Goal: Task Accomplishment & Management: Use online tool/utility

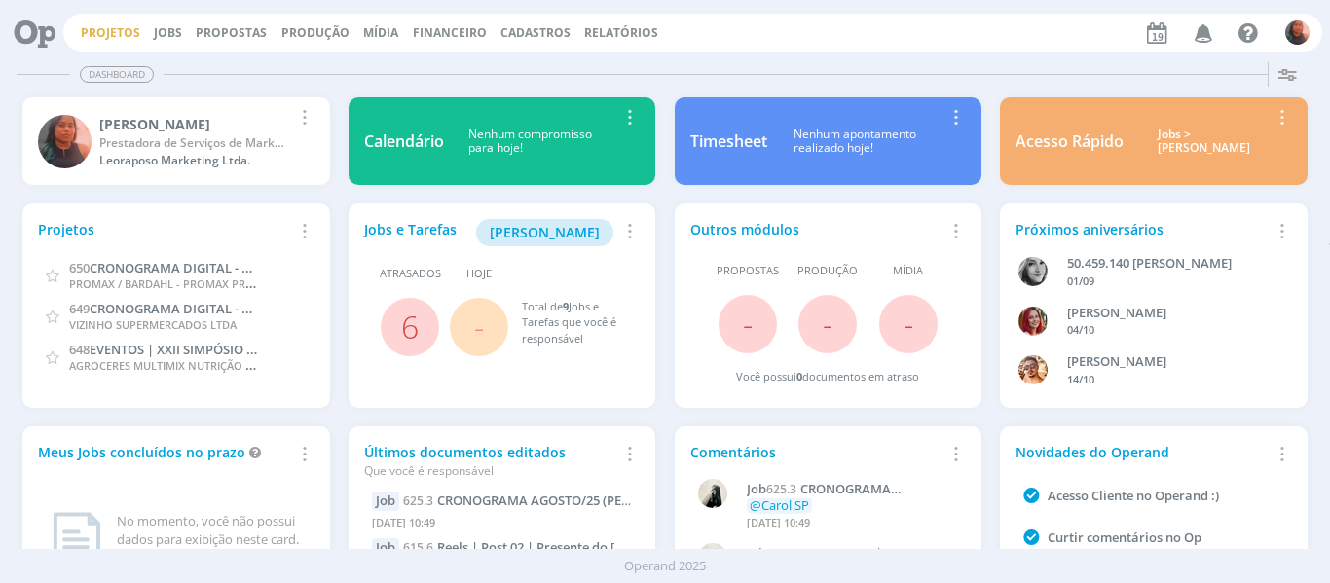
click at [126, 35] on link "Projetos" at bounding box center [110, 32] width 59 height 17
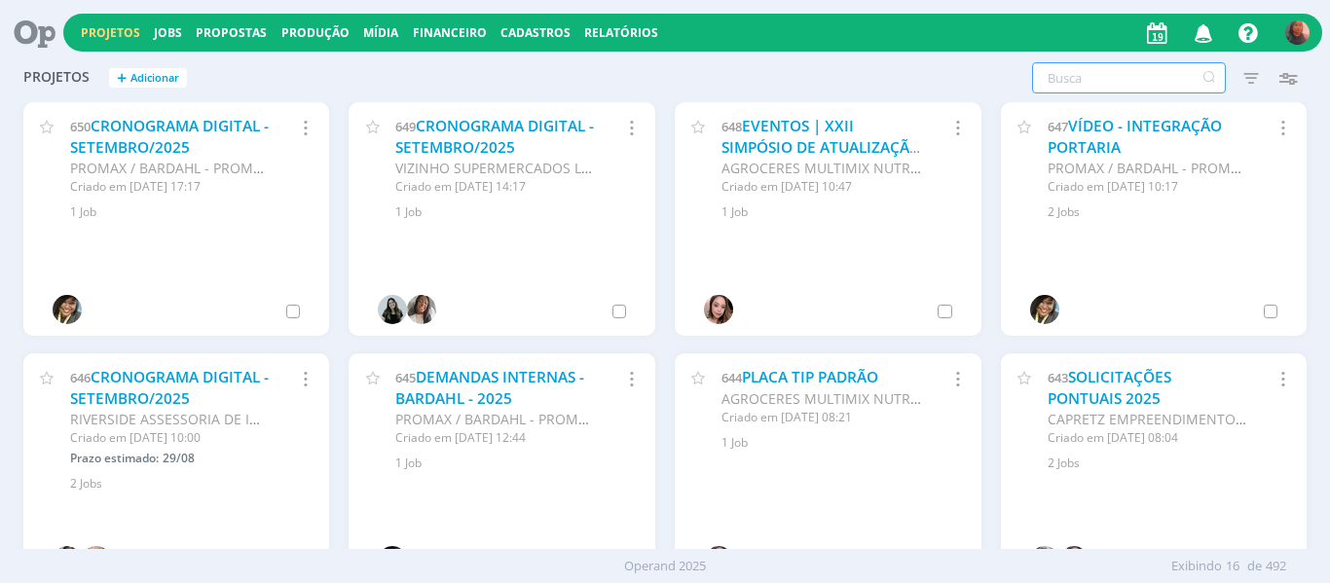
click at [1168, 70] on input "text" at bounding box center [1129, 77] width 194 height 31
type input "Quintal"
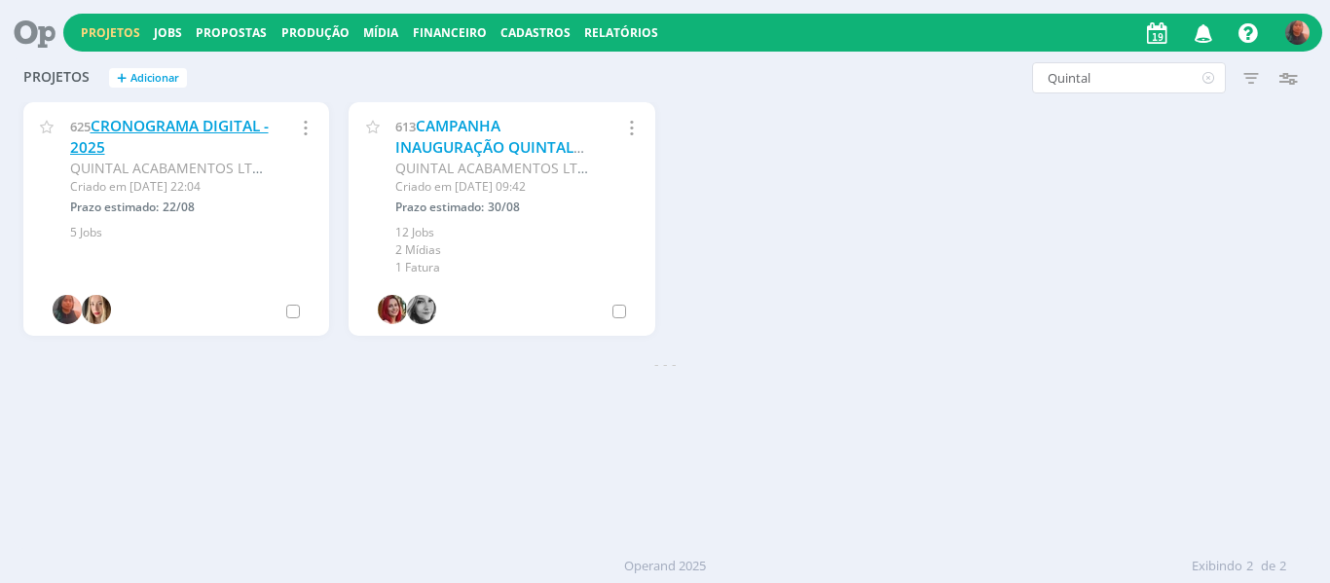
click at [213, 128] on link "CRONOGRAMA DIGITAL - 2025" at bounding box center [169, 137] width 199 height 42
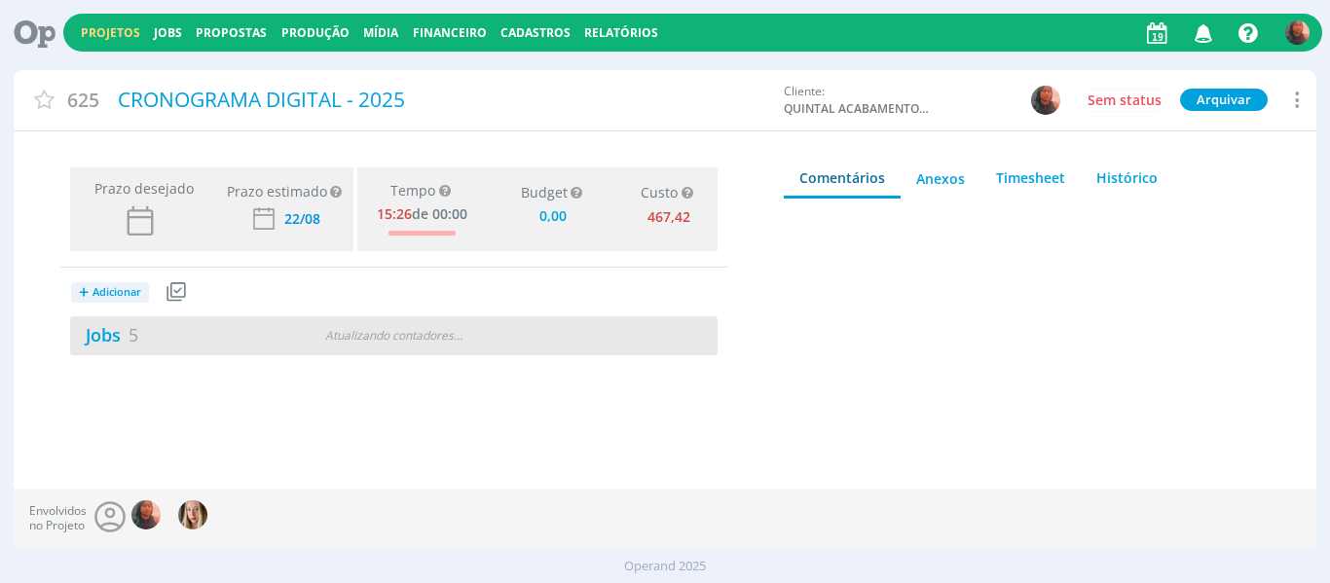
click at [222, 334] on div "Jobs 5" at bounding box center [180, 335] width 221 height 26
type input "0,00"
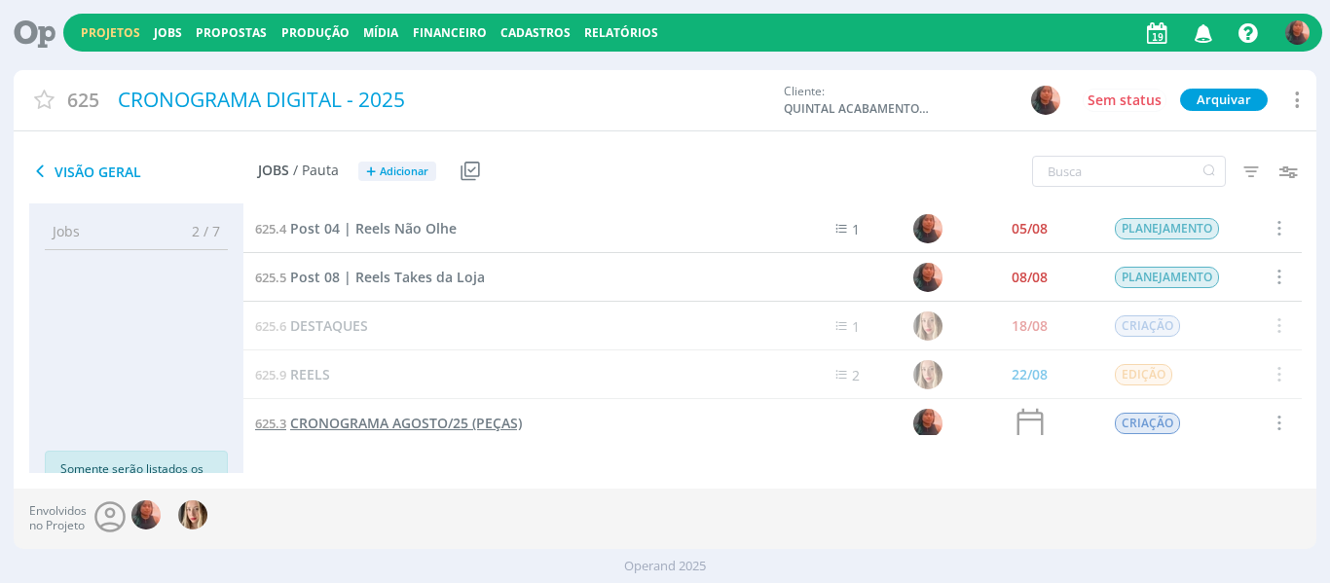
click at [403, 415] on span "CRONOGRAMA AGOSTO/25 (PEÇAS)" at bounding box center [406, 423] width 232 height 19
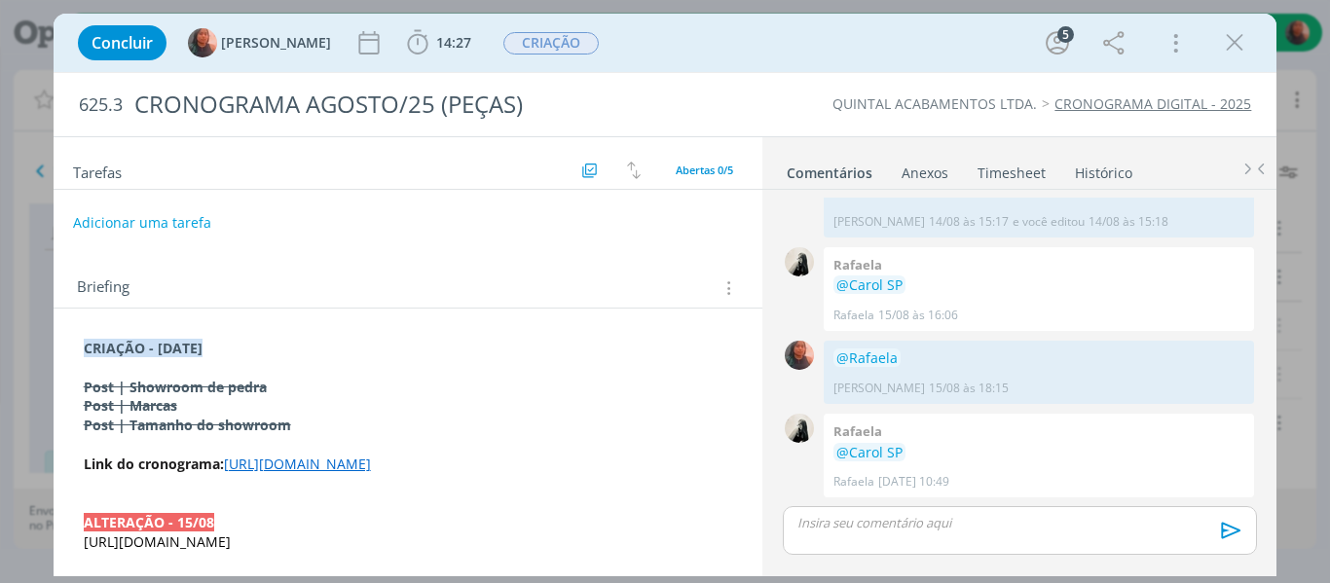
click at [908, 532] on p "dialog" at bounding box center [1020, 523] width 442 height 18
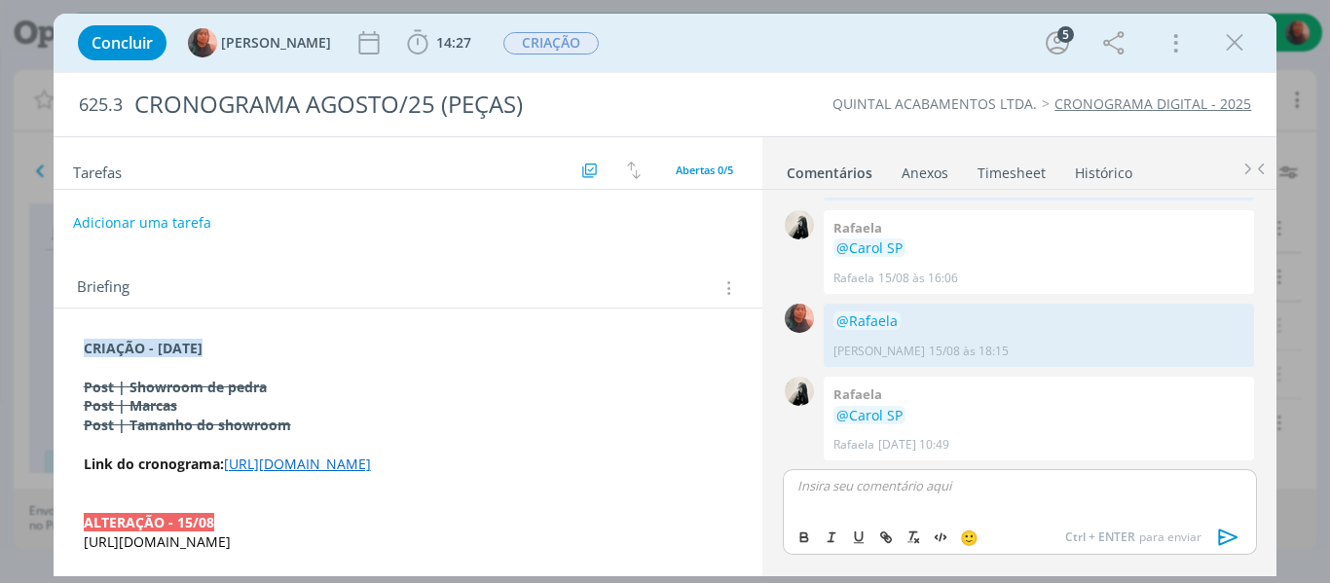
scroll to position [97, 0]
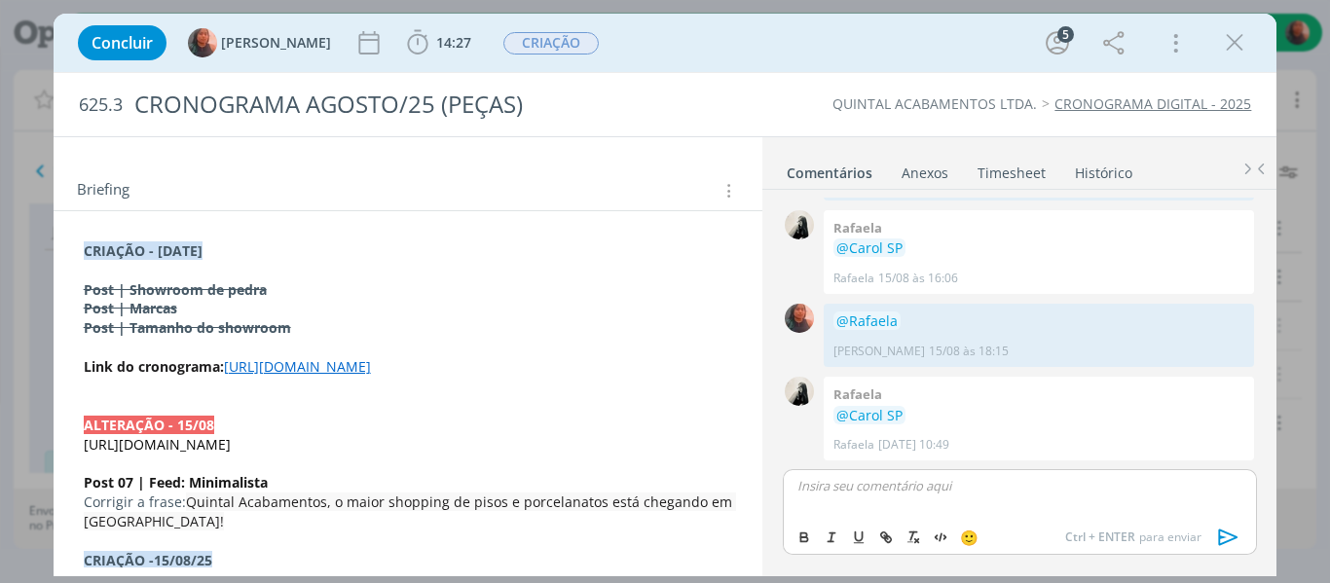
click at [228, 455] on p "[URL][DOMAIN_NAME]" at bounding box center [409, 444] width 650 height 19
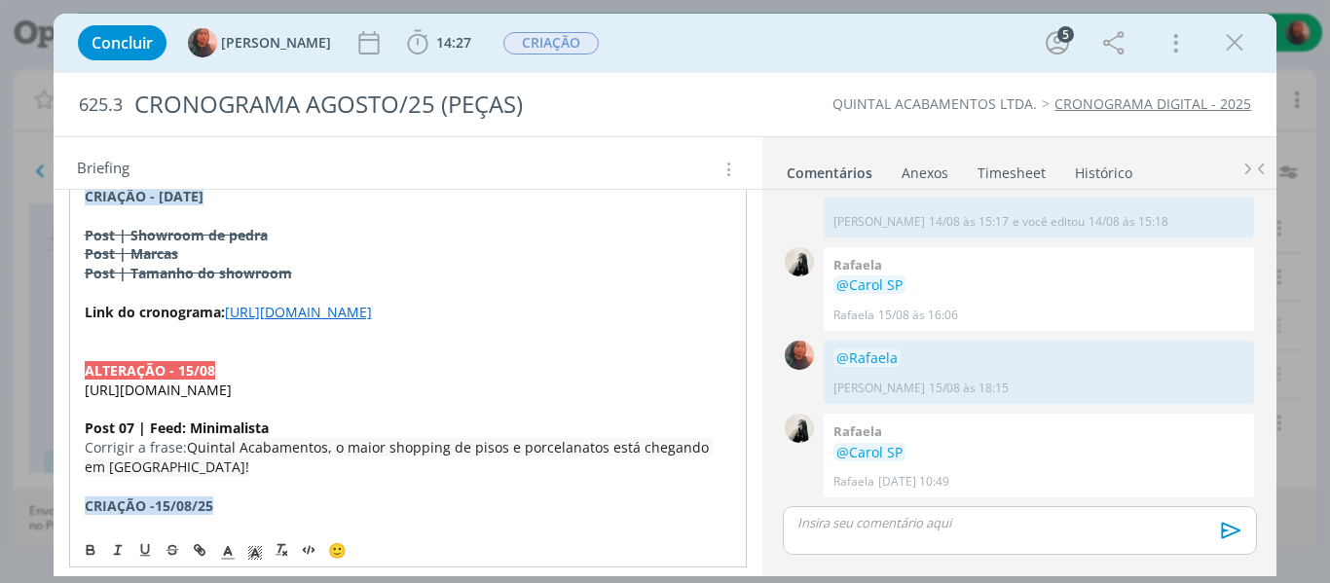
scroll to position [195, 0]
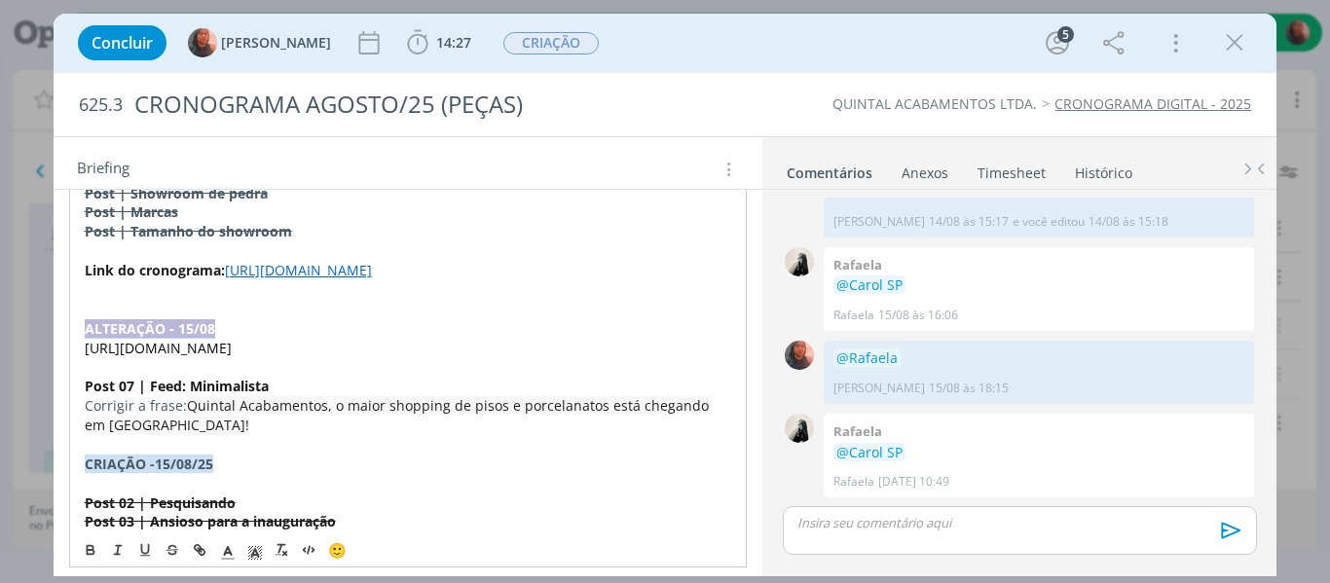
drag, startPoint x: 86, startPoint y: 369, endPoint x: 211, endPoint y: 371, distance: 125.7
click at [211, 338] on strong "ALTERAÇÃO - 15/08" at bounding box center [150, 328] width 131 height 19
copy strong "ALTERAÇÃO - 15/08"
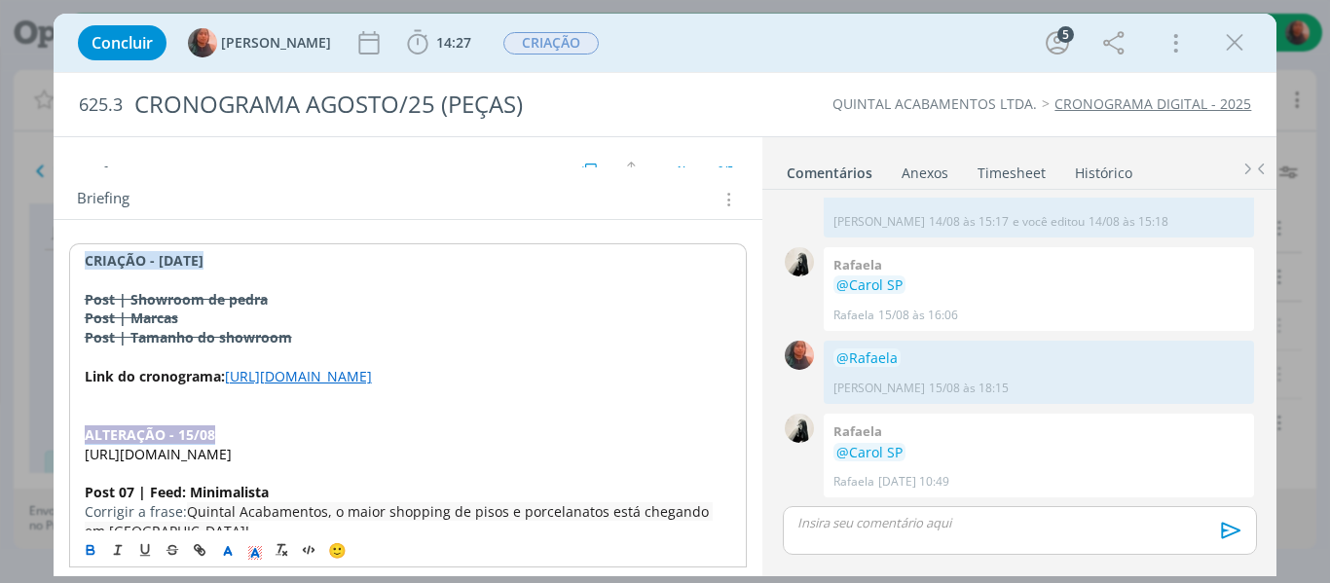
scroll to position [0, 0]
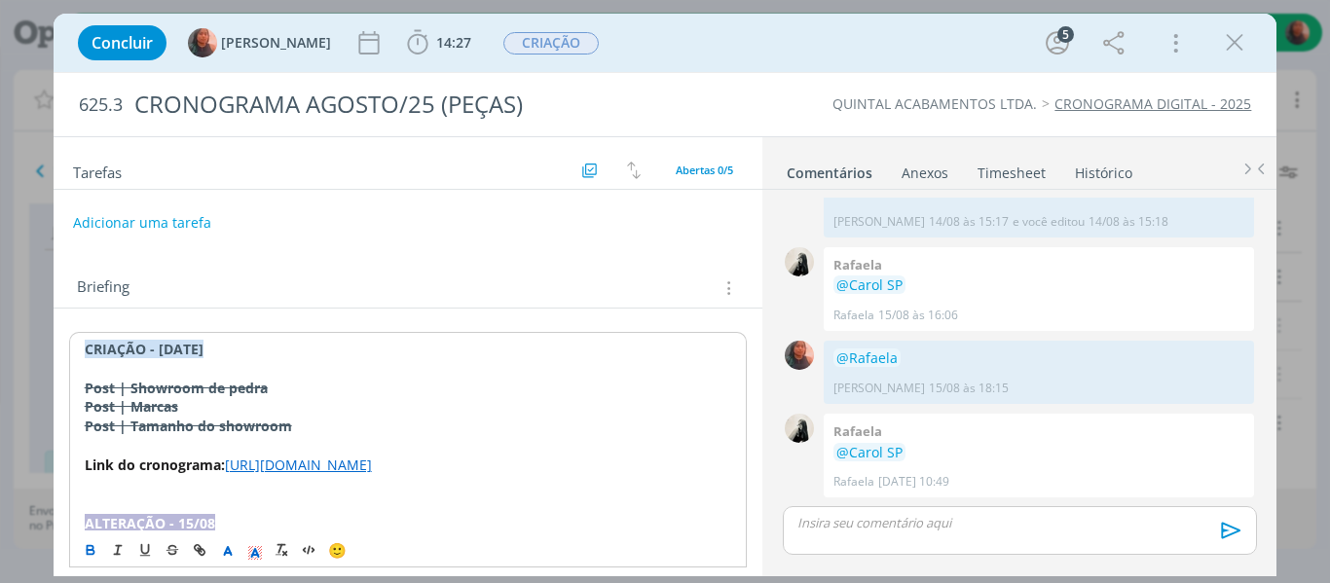
click at [87, 347] on strong "﻿CRIAÇÃO - [DATE]" at bounding box center [144, 349] width 119 height 19
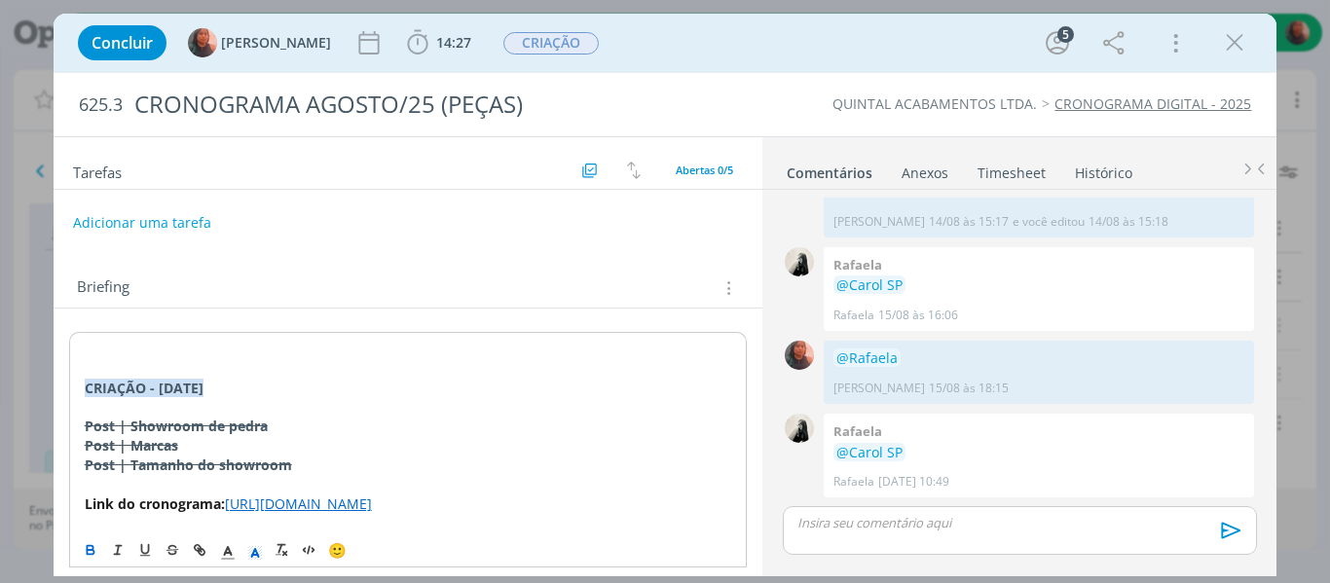
click at [87, 347] on p "﻿" at bounding box center [409, 349] width 648 height 19
click at [192, 347] on strong "ALTERAÇÃO - 15/08" at bounding box center [150, 349] width 131 height 19
click at [238, 354] on p "﻿ ALTERAÇÃO - 19/08" at bounding box center [409, 349] width 648 height 19
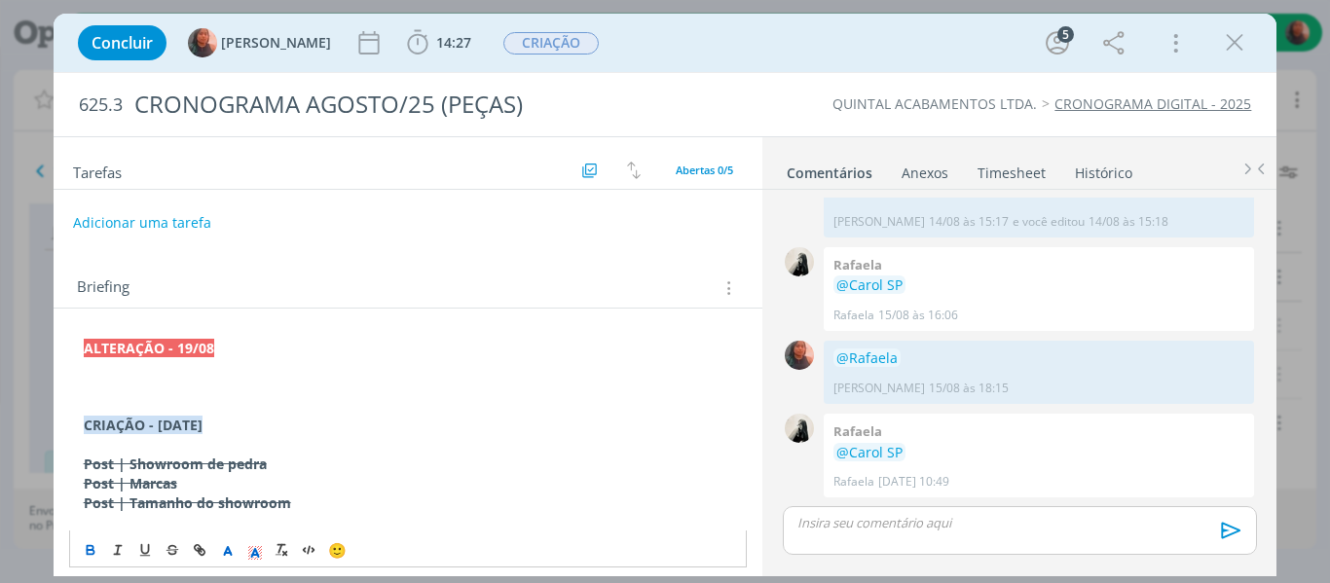
click at [218, 380] on p "﻿" at bounding box center [409, 387] width 650 height 19
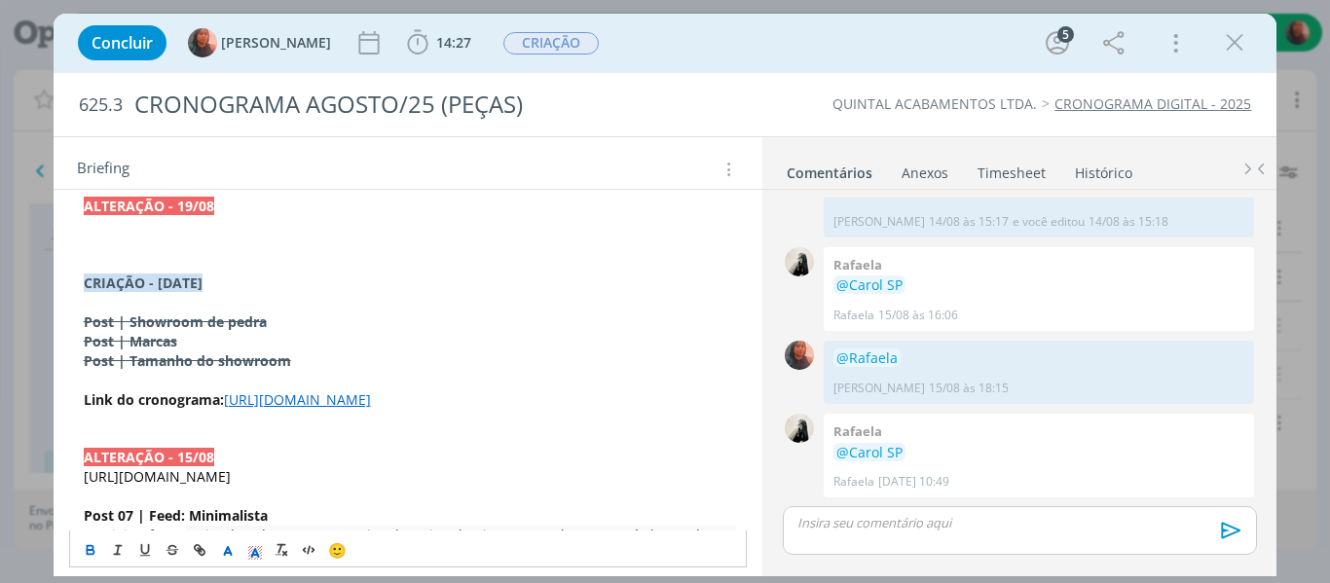
scroll to position [195, 0]
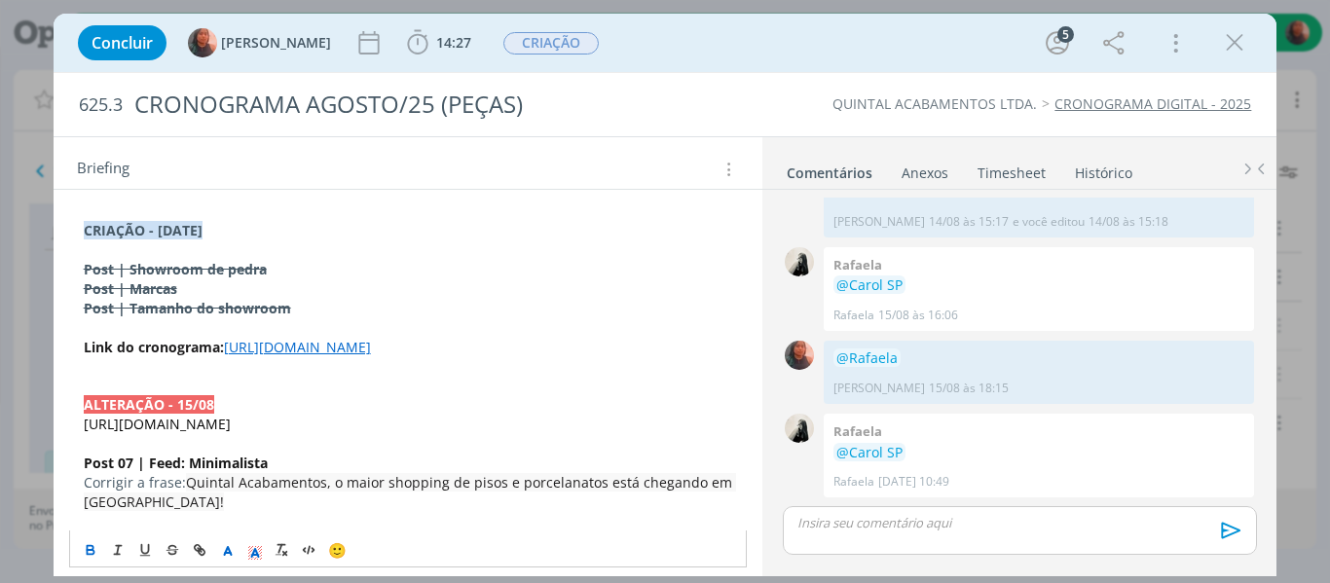
drag, startPoint x: 78, startPoint y: 349, endPoint x: 226, endPoint y: 347, distance: 148.1
copy strong "﻿Link do cronograma:"
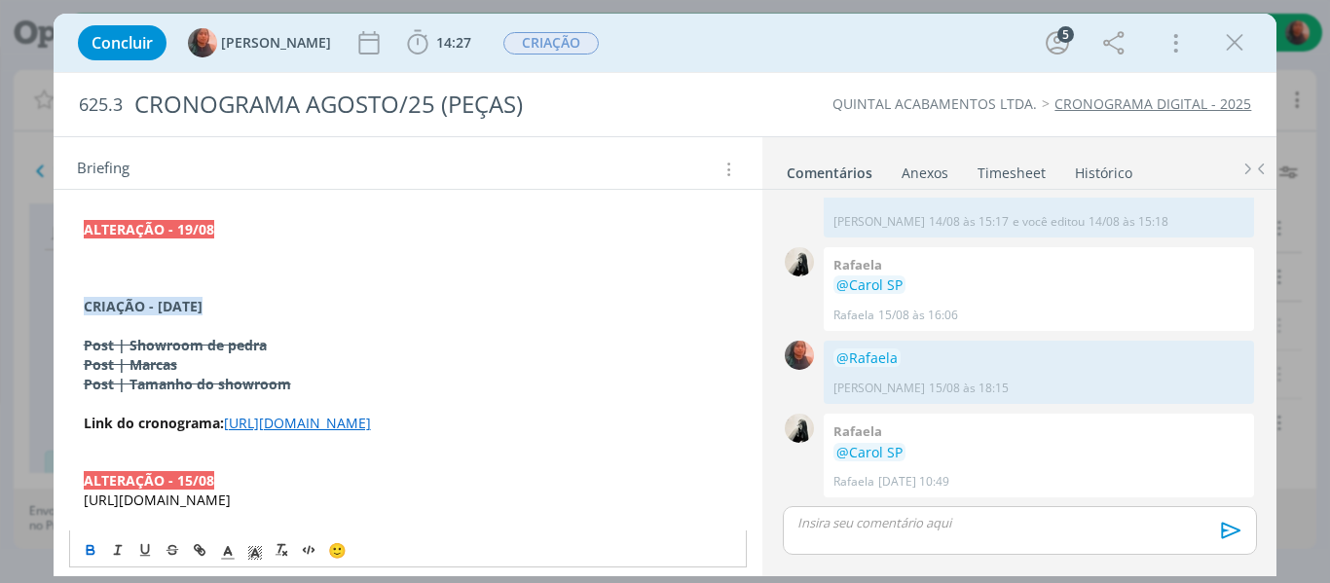
scroll to position [97, 0]
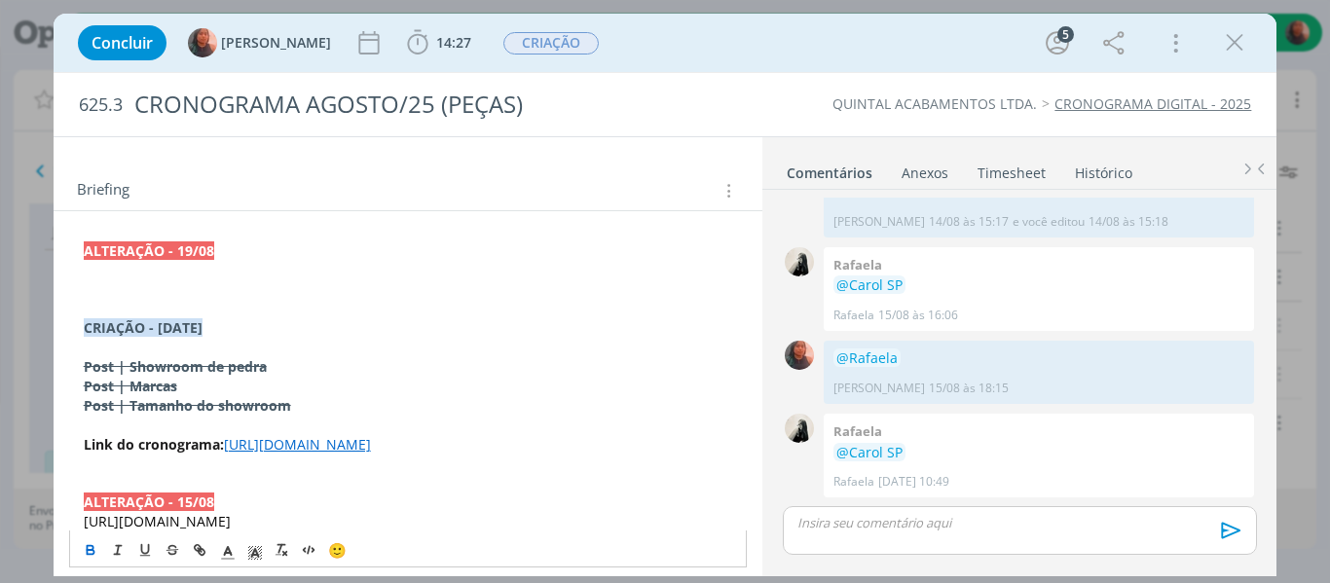
click at [165, 290] on p "﻿" at bounding box center [409, 290] width 650 height 19
drag, startPoint x: 489, startPoint y: 478, endPoint x: 81, endPoint y: 461, distance: 408.5
copy link "[URL][DOMAIN_NAME]"
click at [274, 331] on p "CRIAÇÃO - [DATE]" at bounding box center [409, 327] width 650 height 19
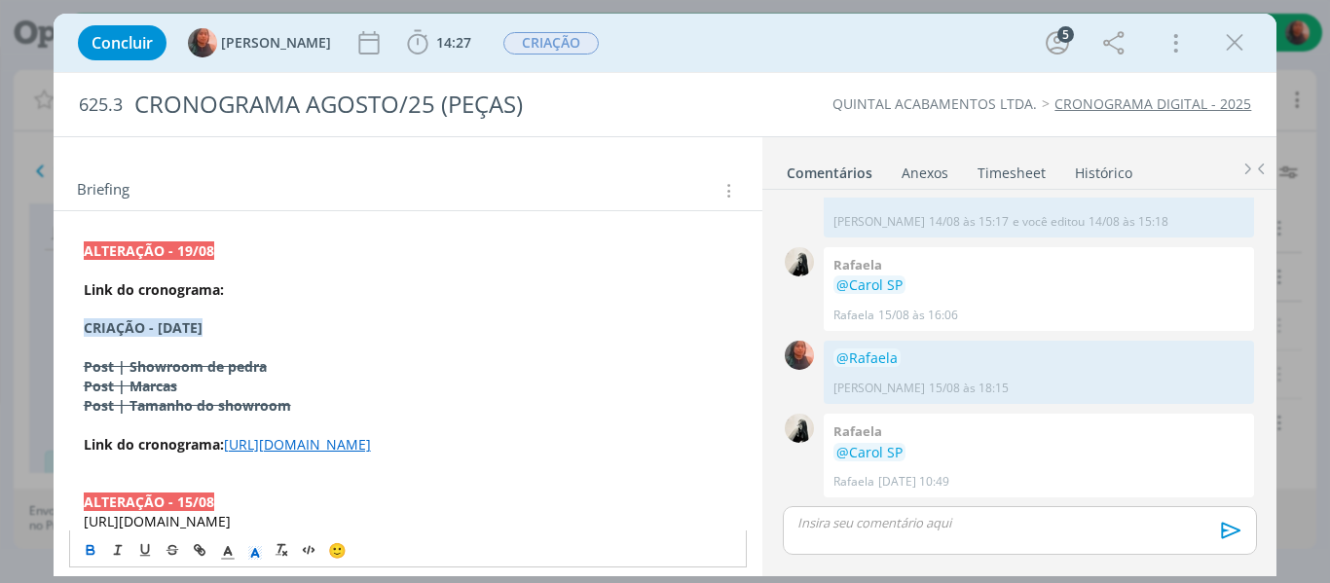
click at [260, 289] on p "﻿Link do cronograma:" at bounding box center [409, 290] width 650 height 19
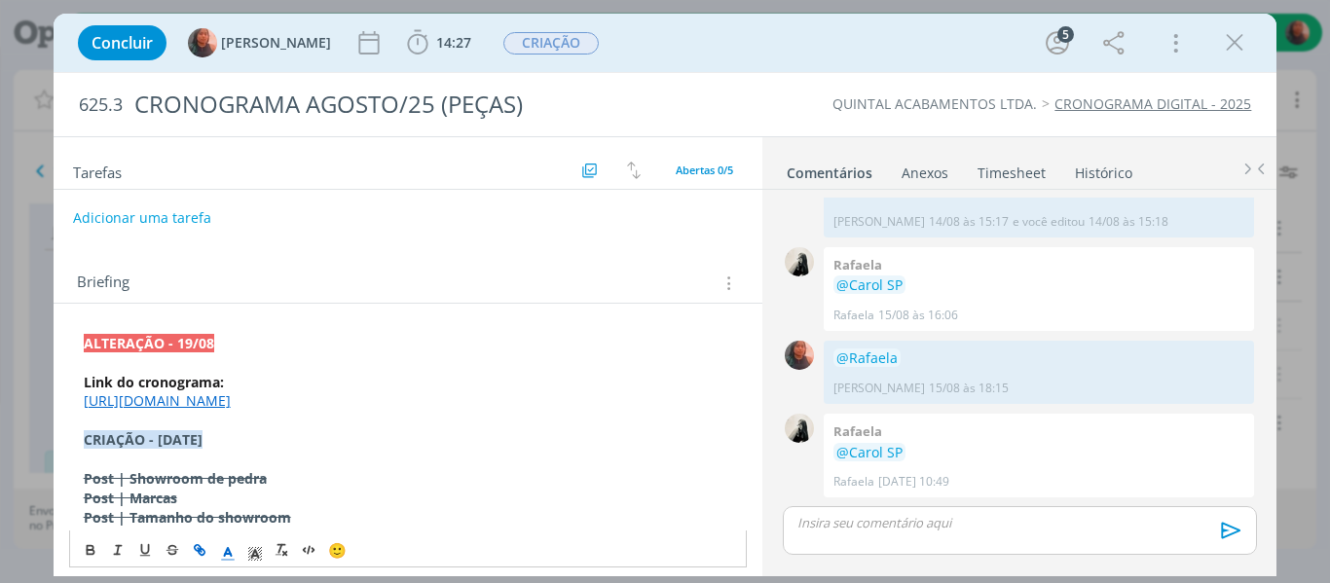
scroll to position [0, 0]
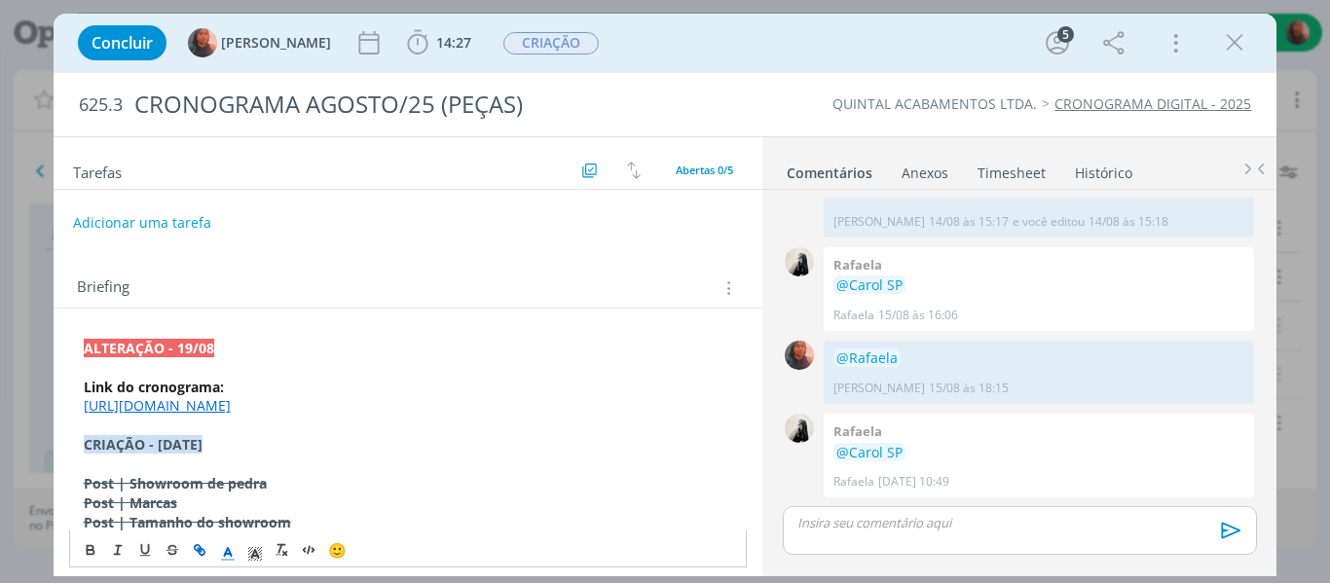
click at [226, 353] on p "﻿ ALTERAÇÃO - 19/08" at bounding box center [409, 348] width 650 height 19
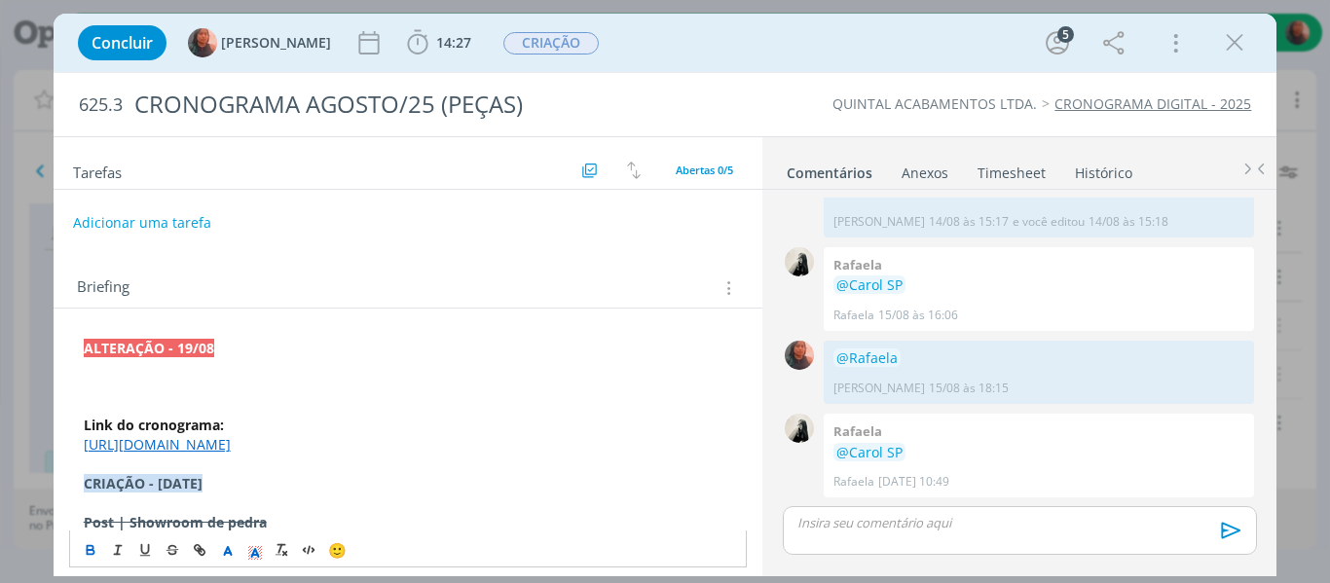
click at [217, 372] on p "dialog" at bounding box center [409, 367] width 650 height 19
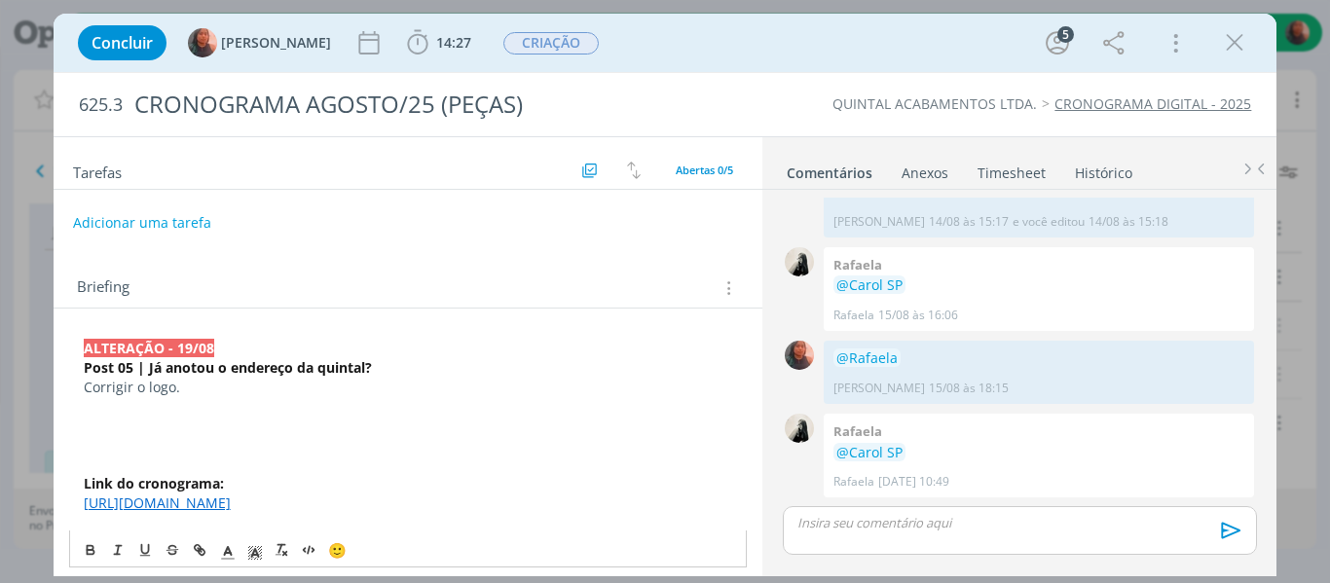
click at [146, 459] on p "dialog" at bounding box center [409, 464] width 650 height 19
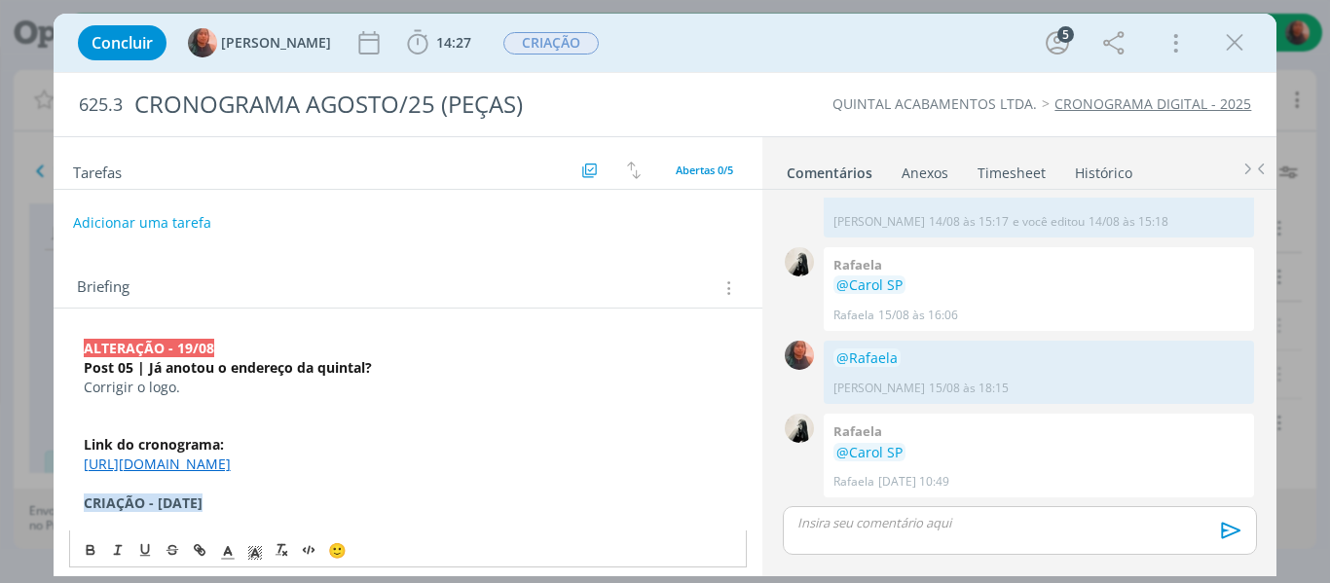
click at [200, 410] on p "dialog" at bounding box center [409, 405] width 650 height 19
click at [205, 392] on p "Corrigir o logo." at bounding box center [409, 387] width 650 height 19
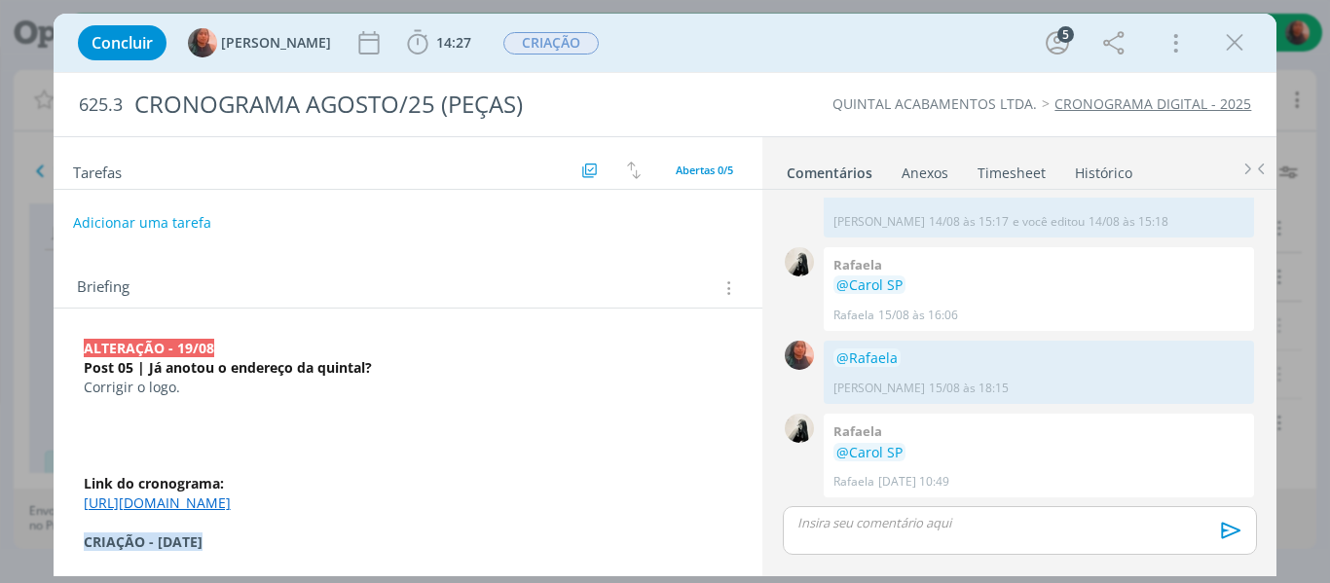
click at [168, 426] on p "dialog" at bounding box center [409, 425] width 650 height 19
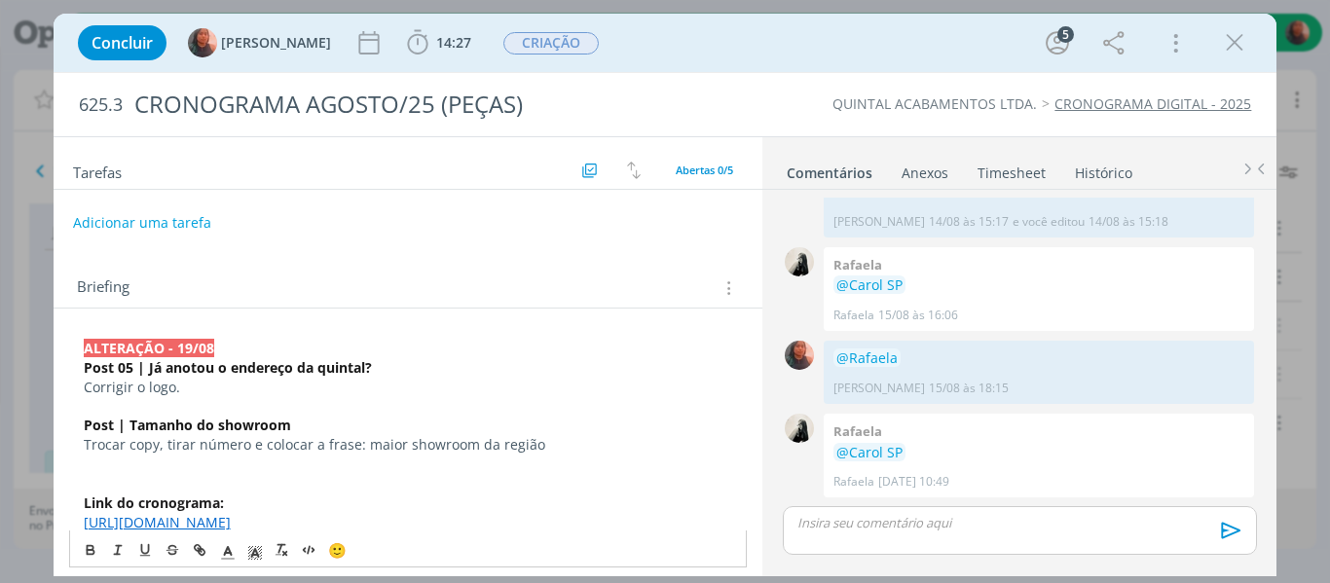
click at [363, 440] on p "Trocar copy, tirar número e colocar a frase: maior showroom da região" at bounding box center [409, 444] width 650 height 19
click at [538, 443] on p "Trocar copy, tirar número e colocar a frase: "maior showroom da região" at bounding box center [409, 444] width 650 height 19
click at [367, 447] on p "Trocar copy, tirar número e colocar a frase: "maior showroom da região"" at bounding box center [409, 444] width 650 height 19
click at [566, 443] on p "Trocar copy, tirar número e colocar a frase: "Maior showroom da região"" at bounding box center [409, 444] width 650 height 19
click at [402, 443] on p "Trocar copy, tirar número e colocar a frase: "Maior showroom da região"" at bounding box center [409, 444] width 650 height 19
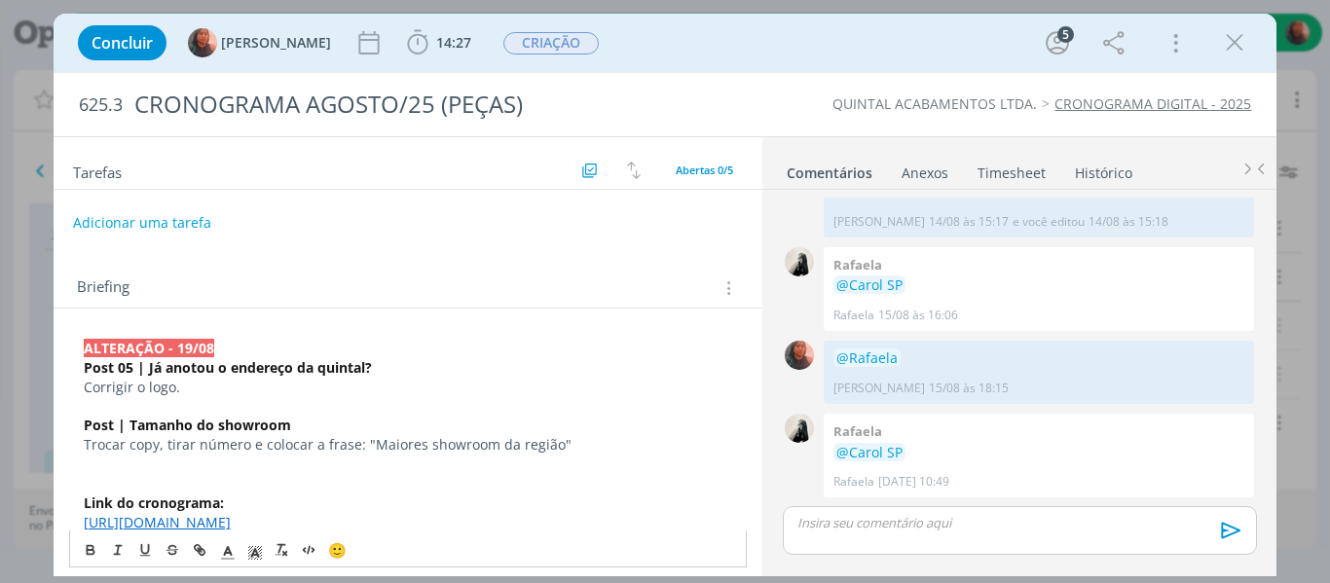
click at [490, 446] on p "Trocar copy, tirar número e colocar a frase: "Maiores showroom da região"" at bounding box center [409, 444] width 650 height 19
click at [415, 440] on p "Trocar copy, tirar número e colocar a frase: "Maiores showroom da região"" at bounding box center [409, 444] width 650 height 19
click at [489, 445] on p "Trocar copy, tirar número e colocar a frase: "Maiores showroom da região"" at bounding box center [409, 444] width 650 height 19
click at [420, 453] on p "Trocar copy, tirar número e colocar a frase: "Maiores showrooms da região"" at bounding box center [409, 444] width 650 height 19
drag, startPoint x: 418, startPoint y: 443, endPoint x: 650, endPoint y: 438, distance: 231.9
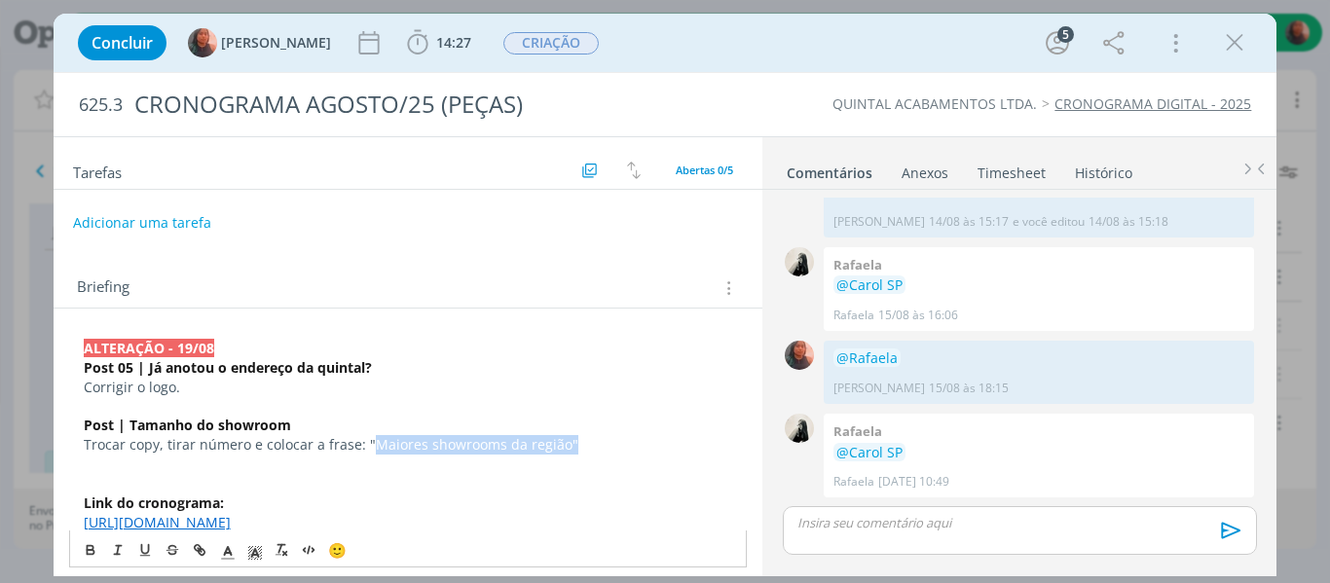
click at [650, 438] on p "Trocar copy, tirar número e colocar a frase: "Maiores showrooms da região"" at bounding box center [409, 444] width 650 height 19
copy p "Maiores showrooms da região""
click at [374, 435] on p "Trocar copy, tirar número e colocar a frase: "Maiores showrooms da região"" at bounding box center [409, 444] width 650 height 19
drag, startPoint x: 364, startPoint y: 443, endPoint x: 576, endPoint y: 438, distance: 211.4
click at [576, 438] on p "Trocar copy, tirar número e colocar a frase: "Maiores showrooms da região"" at bounding box center [409, 444] width 650 height 19
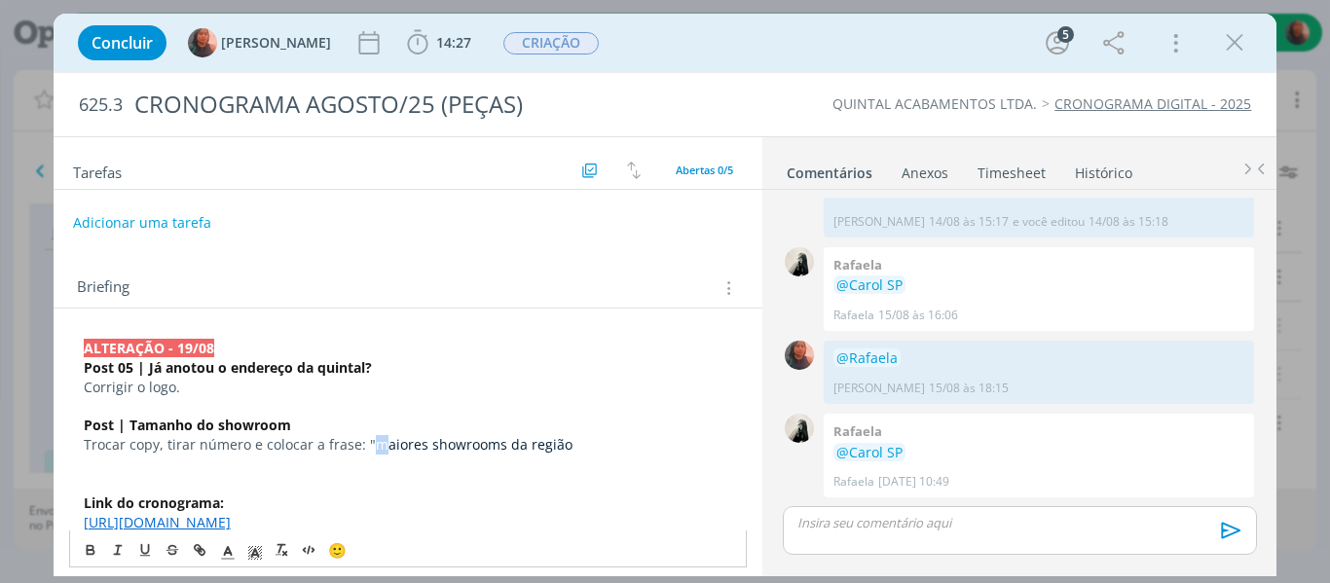
click at [379, 445] on span "maiores showrooms da região" at bounding box center [474, 444] width 197 height 19
click at [561, 449] on span "Maiores showrooms da região" at bounding box center [474, 444] width 197 height 19
drag, startPoint x: 407, startPoint y: 447, endPoint x: 421, endPoint y: 446, distance: 13.7
click at [421, 446] on span "Maiores showrooms da região"" at bounding box center [477, 444] width 203 height 19
click at [442, 453] on span "Maiores showrooms da região"" at bounding box center [477, 444] width 203 height 19
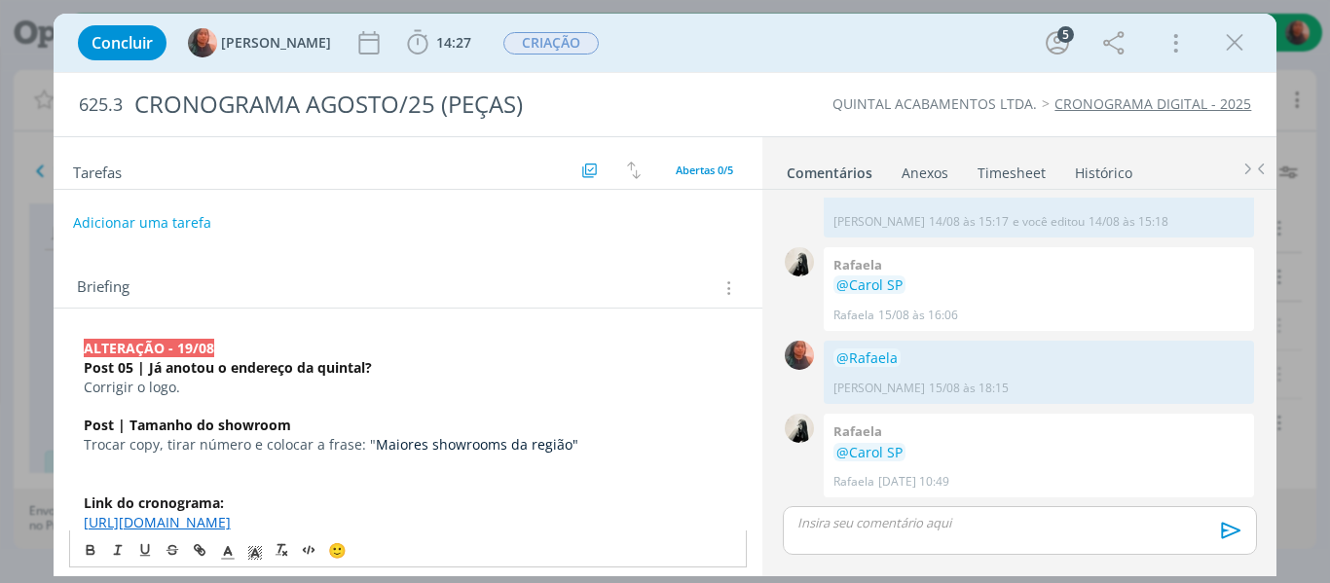
click at [512, 430] on p "Post | Tamanho do showroom" at bounding box center [409, 425] width 650 height 19
click at [570, 430] on p "Post | Tamanho do showroom" at bounding box center [409, 425] width 650 height 19
drag, startPoint x: 570, startPoint y: 448, endPoint x: 343, endPoint y: 498, distance: 232.3
click at [570, 449] on p "Trocar copy, tirar número e colocar a frase: " Maiores showrooms da região"" at bounding box center [409, 444] width 650 height 19
drag, startPoint x: 362, startPoint y: 445, endPoint x: 574, endPoint y: 449, distance: 211.4
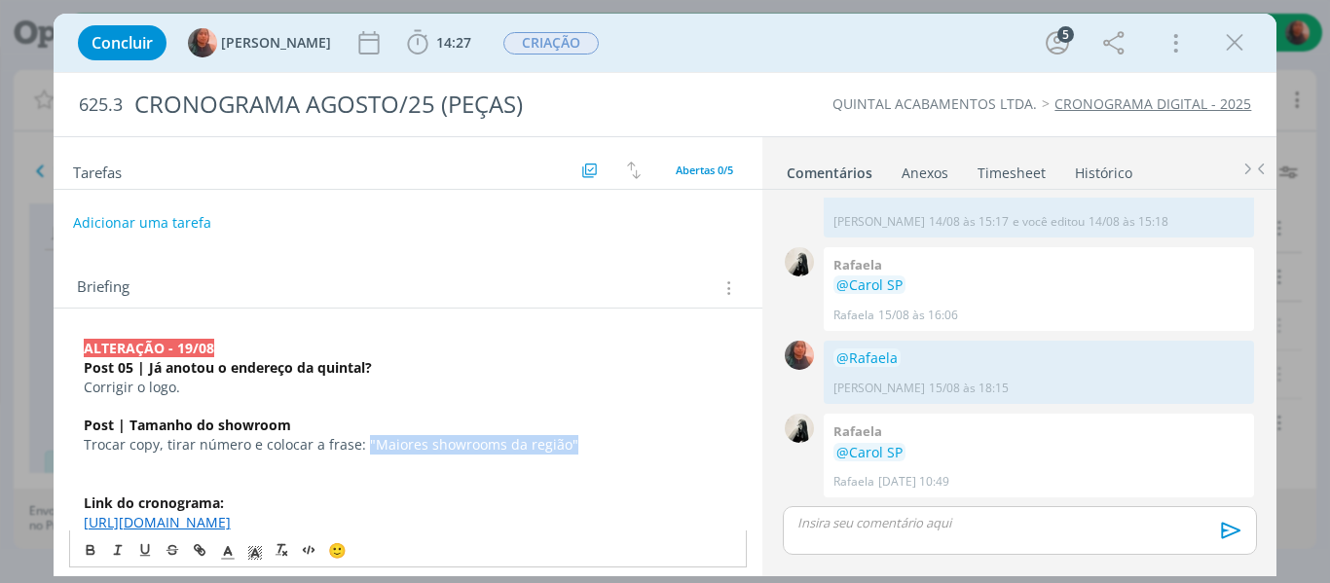
click at [574, 449] on p "Trocar copy, tirar número e colocar a frase: " Maiores showrooms da região"" at bounding box center [409, 444] width 650 height 19
click at [246, 474] on p "dialog" at bounding box center [409, 483] width 650 height 19
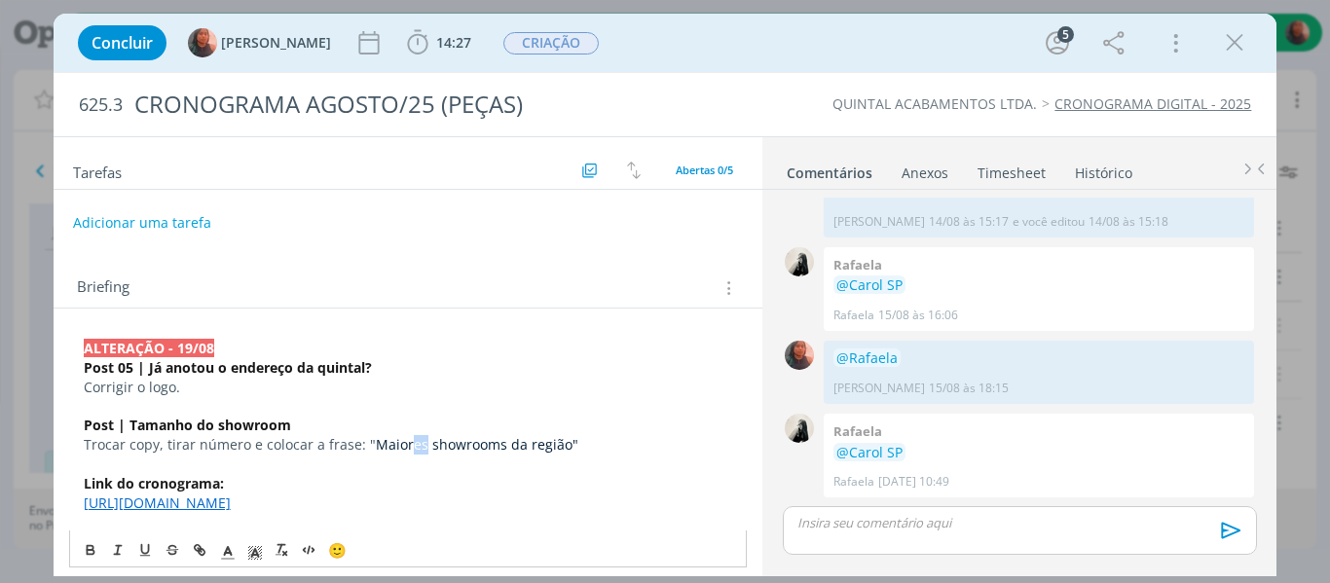
drag, startPoint x: 416, startPoint y: 441, endPoint x: 406, endPoint y: 446, distance: 10.9
click at [406, 446] on span "Maiores showrooms da região"" at bounding box center [477, 444] width 203 height 19
drag, startPoint x: 466, startPoint y: 443, endPoint x: 481, endPoint y: 443, distance: 15.6
click at [481, 443] on span "Maior showrooms da região"" at bounding box center [470, 444] width 188 height 19
click at [551, 446] on p "Trocar copy, tirar número e colocar a frase: " Maior showroom da região"" at bounding box center [409, 444] width 650 height 19
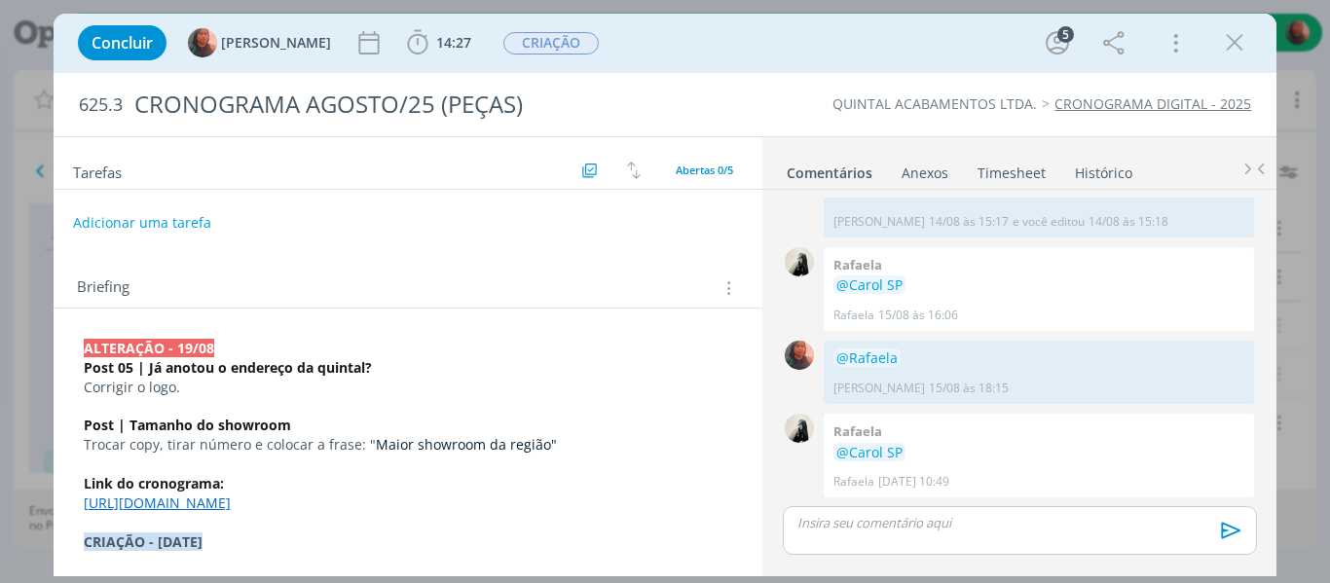
click at [235, 472] on p "dialog" at bounding box center [409, 464] width 650 height 19
click at [364, 443] on p "Trocar copy, tirar número e colocar a frase: " Maior showroom da região"" at bounding box center [409, 444] width 650 height 19
click at [524, 449] on span "Maior showroom da região"" at bounding box center [466, 444] width 181 height 19
click at [556, 449] on p "Trocar copy, tirar número e colocar a frase: " Maior showroom da região"" at bounding box center [409, 444] width 650 height 19
click at [972, 516] on p "dialog" at bounding box center [1020, 523] width 442 height 18
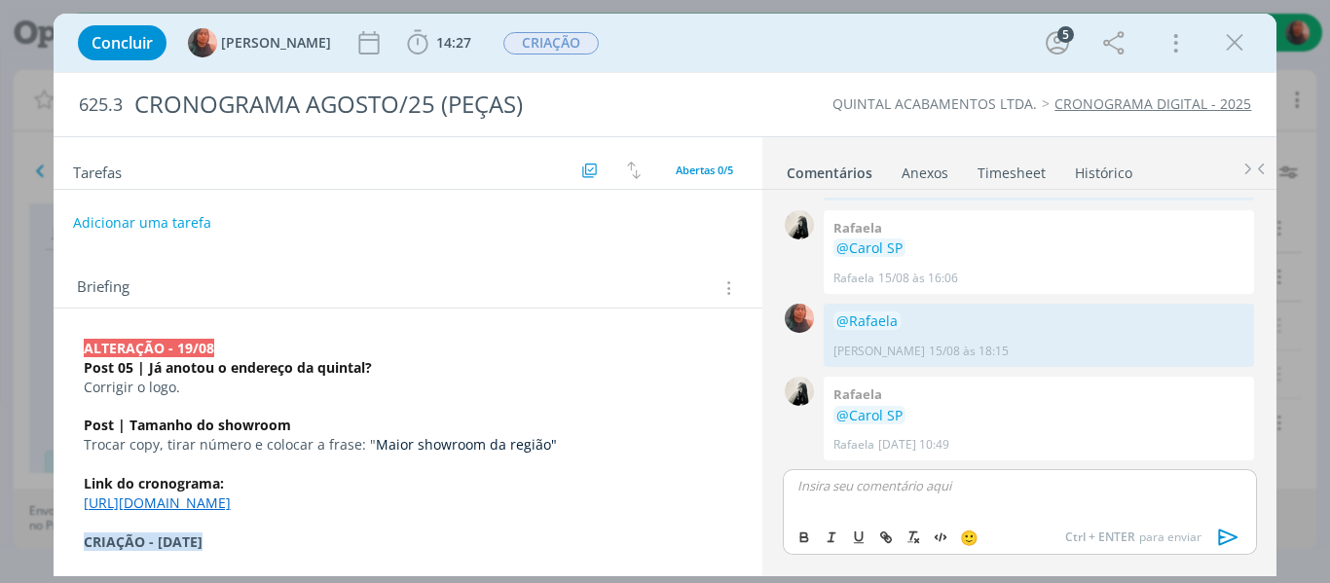
click at [559, 442] on p "Trocar copy, tirar número e colocar a frase: " Maior showroom da região"" at bounding box center [409, 444] width 650 height 19
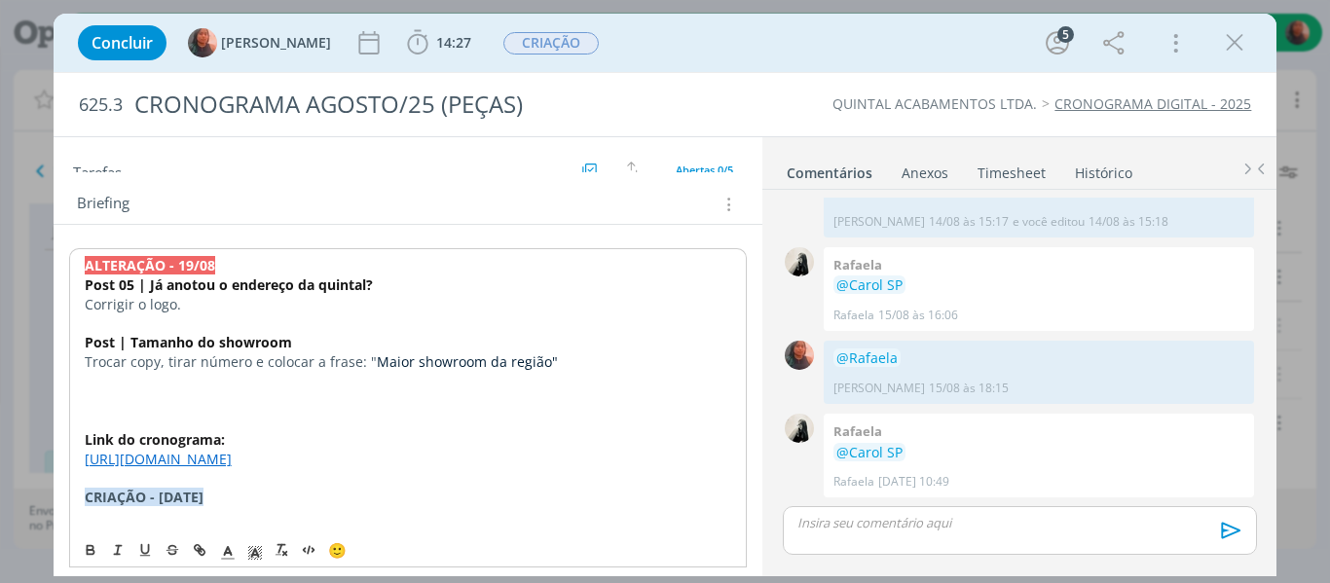
scroll to position [97, 0]
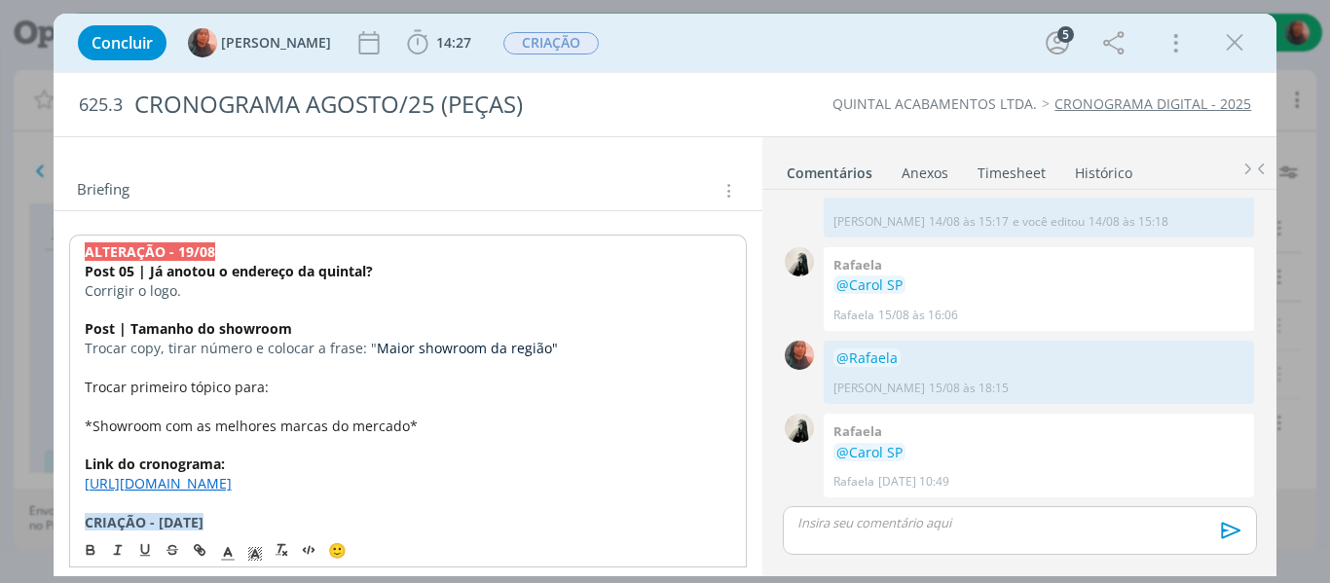
click at [94, 409] on p "dialog" at bounding box center [409, 406] width 648 height 19
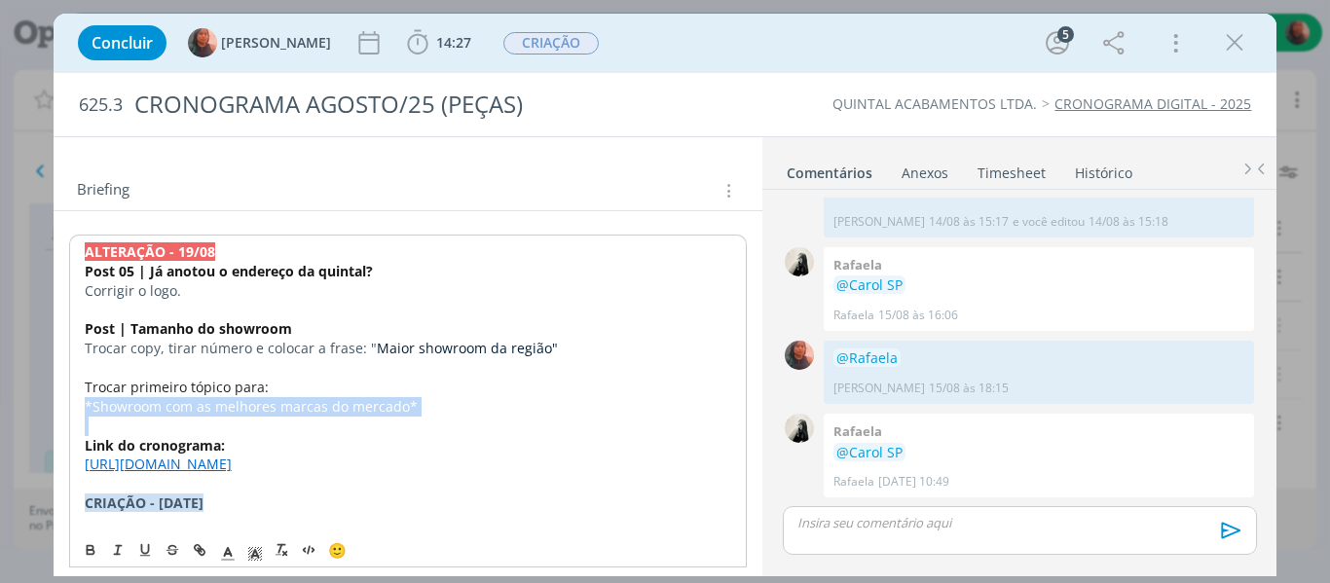
drag, startPoint x: 85, startPoint y: 409, endPoint x: 454, endPoint y: 430, distance: 369.7
click at [96, 542] on button "dialog" at bounding box center [91, 550] width 27 height 23
click at [121, 402] on strong "*Showroom com as melhores marcas do mercado*" at bounding box center [258, 406] width 346 height 19
click at [89, 401] on strong "*Showroom com as melhores marcas do mercado*" at bounding box center [258, 406] width 346 height 19
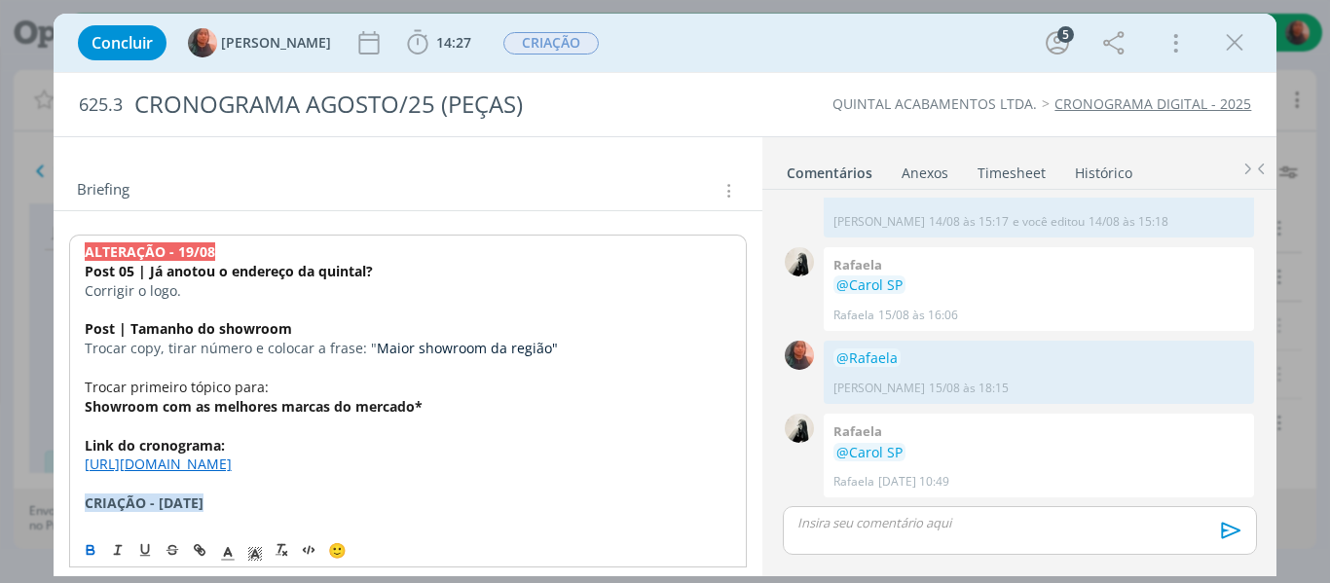
click at [490, 397] on p "Showroom com as melhores marcas do mercado*" at bounding box center [409, 406] width 648 height 19
click at [273, 358] on p "dialog" at bounding box center [409, 366] width 650 height 19
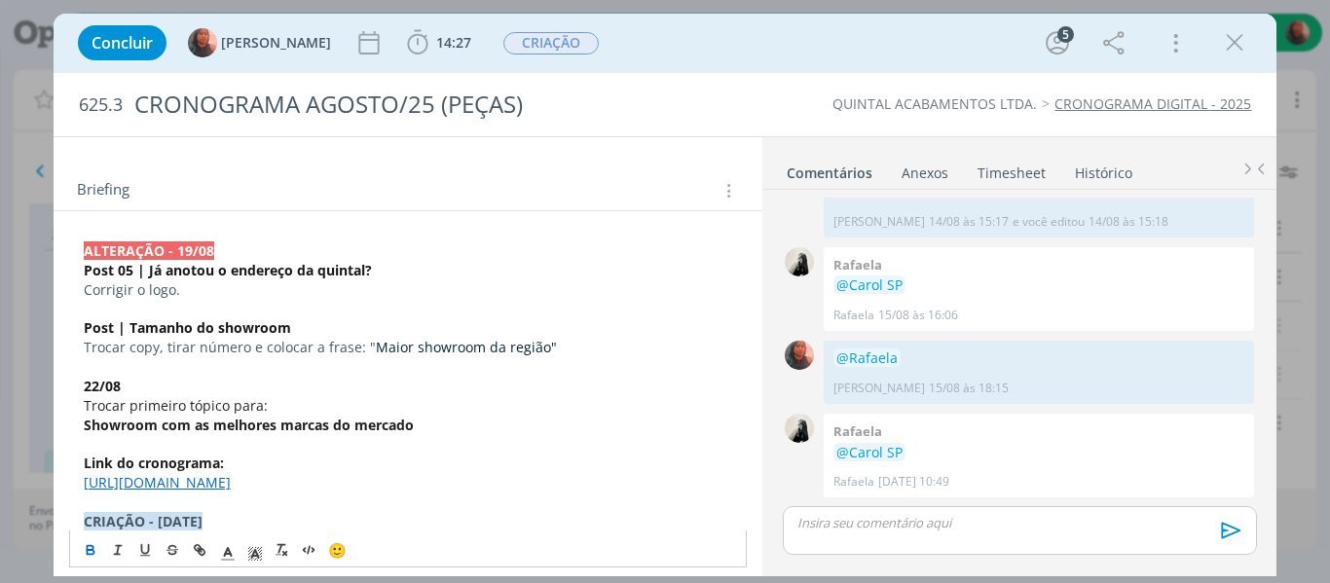
click at [290, 400] on p "Trocar primeiro tópico para:" at bounding box center [409, 405] width 650 height 19
click at [425, 419] on p "Showroom com as melhores marcas do mercado" at bounding box center [409, 425] width 650 height 19
click at [269, 409] on p "Trocar primeiro tópico para:" at bounding box center [409, 405] width 650 height 19
click at [368, 419] on strong "Showroom com as melhores marcas do mercado" at bounding box center [249, 425] width 330 height 19
click at [428, 425] on p "Showroom com as melhores marcas do mercado" at bounding box center [409, 425] width 650 height 19
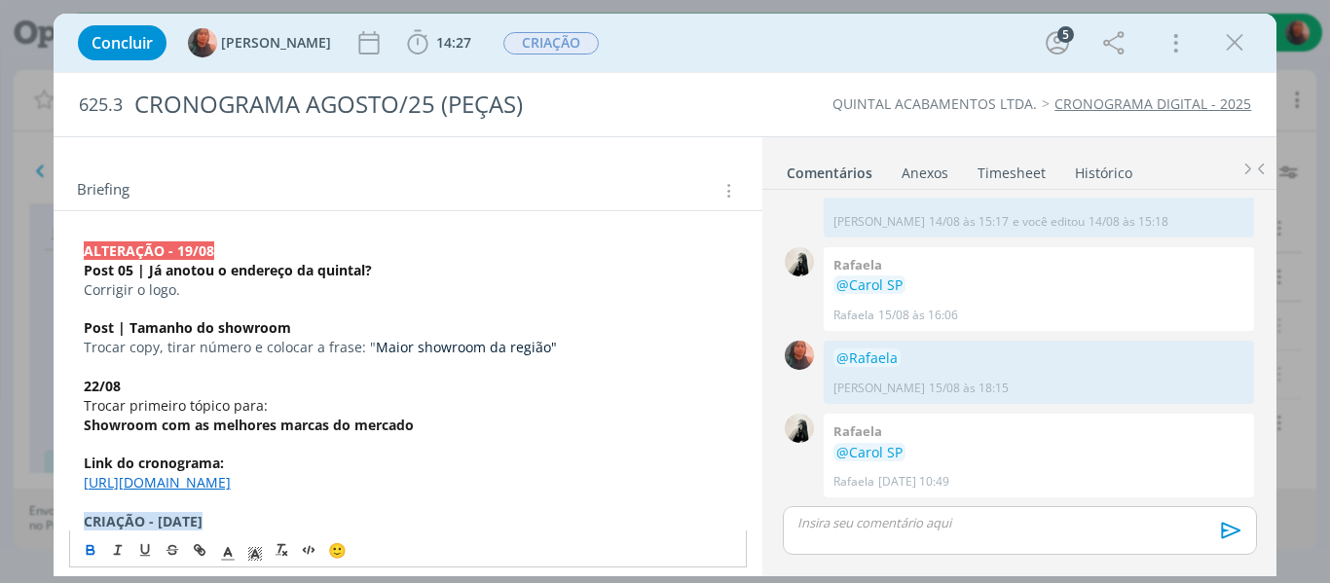
click at [122, 385] on p "22/08" at bounding box center [409, 386] width 650 height 19
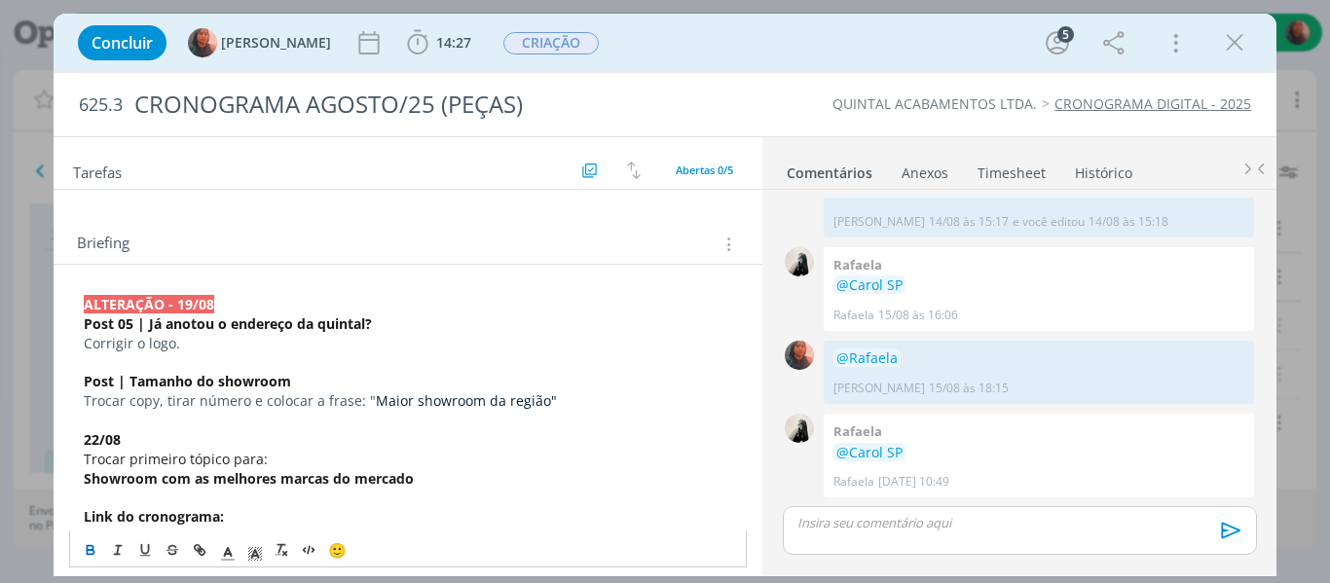
scroll to position [0, 0]
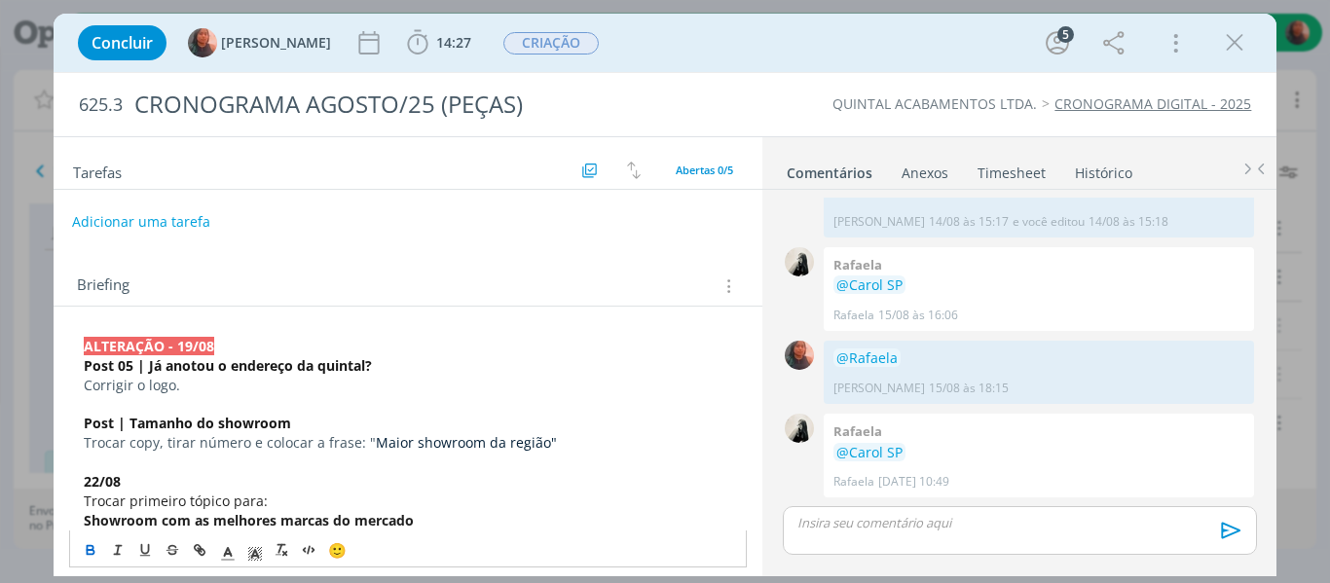
click at [182, 223] on button "Adicionar uma tarefa" at bounding box center [141, 222] width 138 height 33
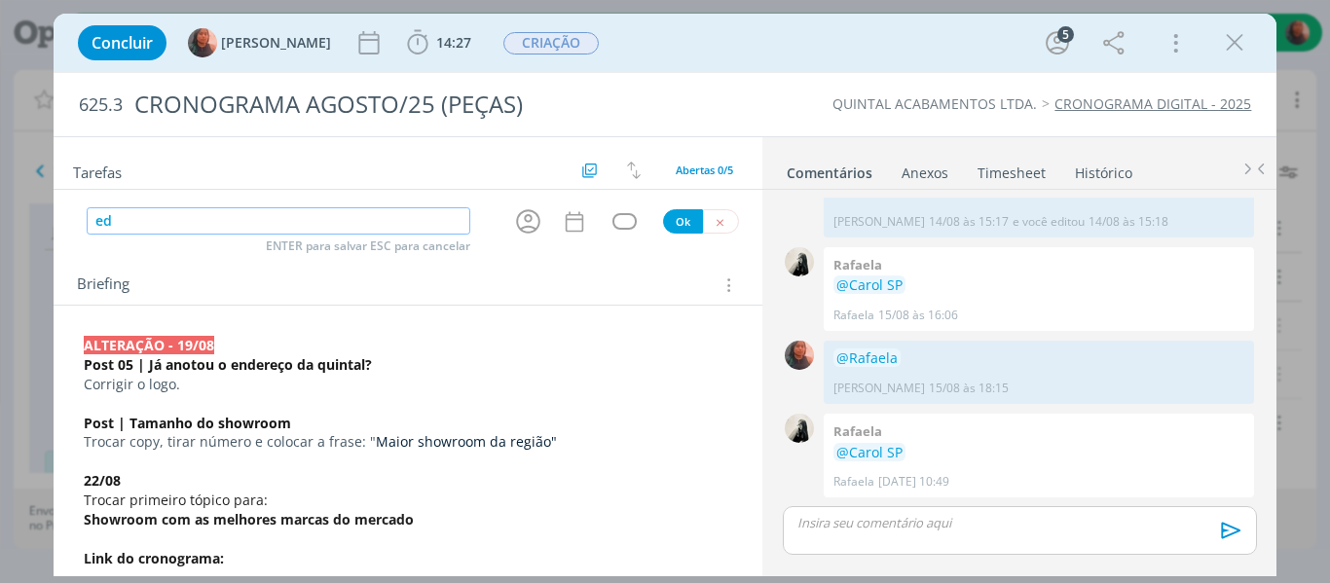
type input "e"
click at [529, 218] on icon "dialog" at bounding box center [528, 221] width 30 height 30
type input "ALTERAÇÃO"
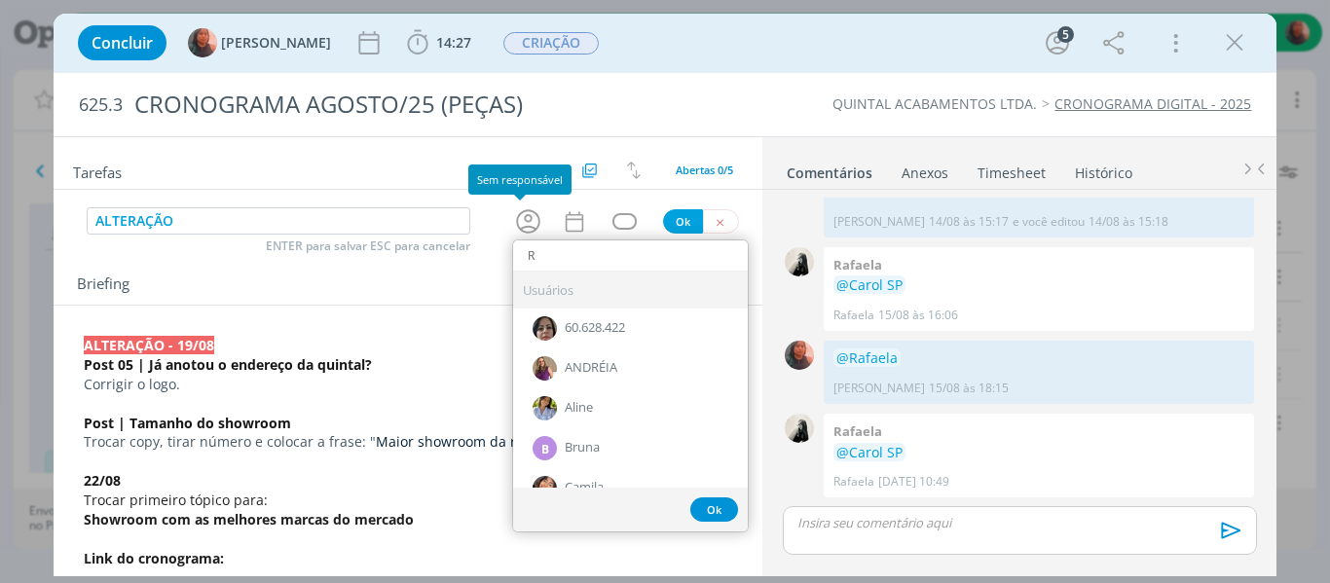
type input "RA"
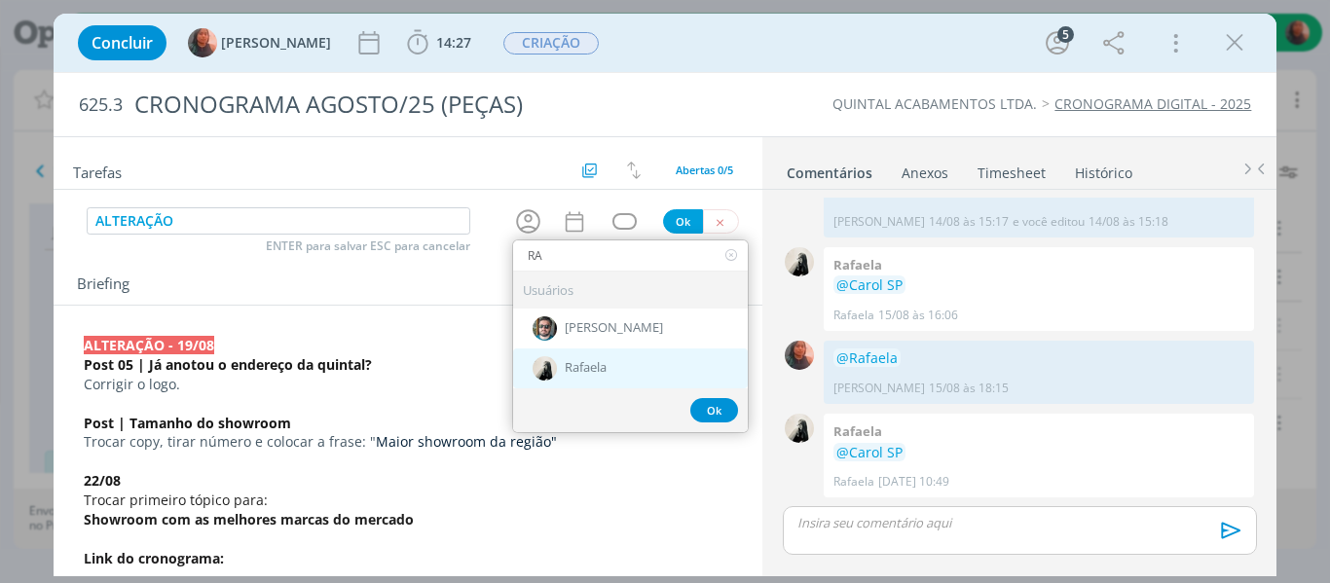
click at [566, 358] on div "Rafaela" at bounding box center [630, 369] width 235 height 40
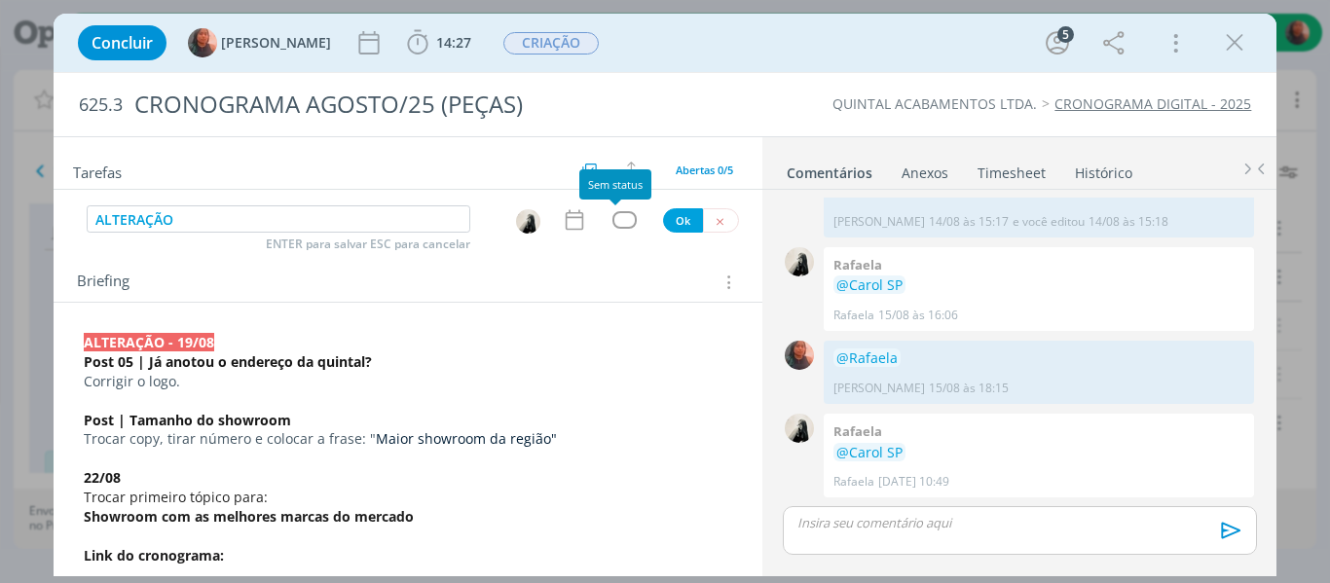
click at [616, 217] on div "dialog" at bounding box center [625, 219] width 24 height 17
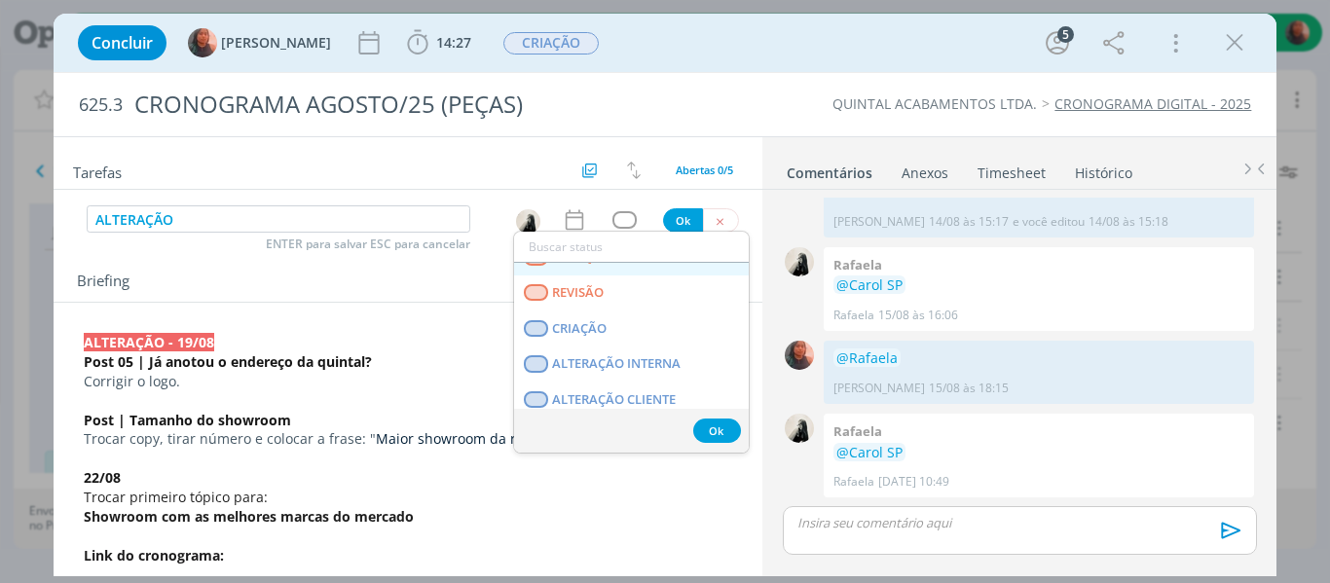
scroll to position [97, 0]
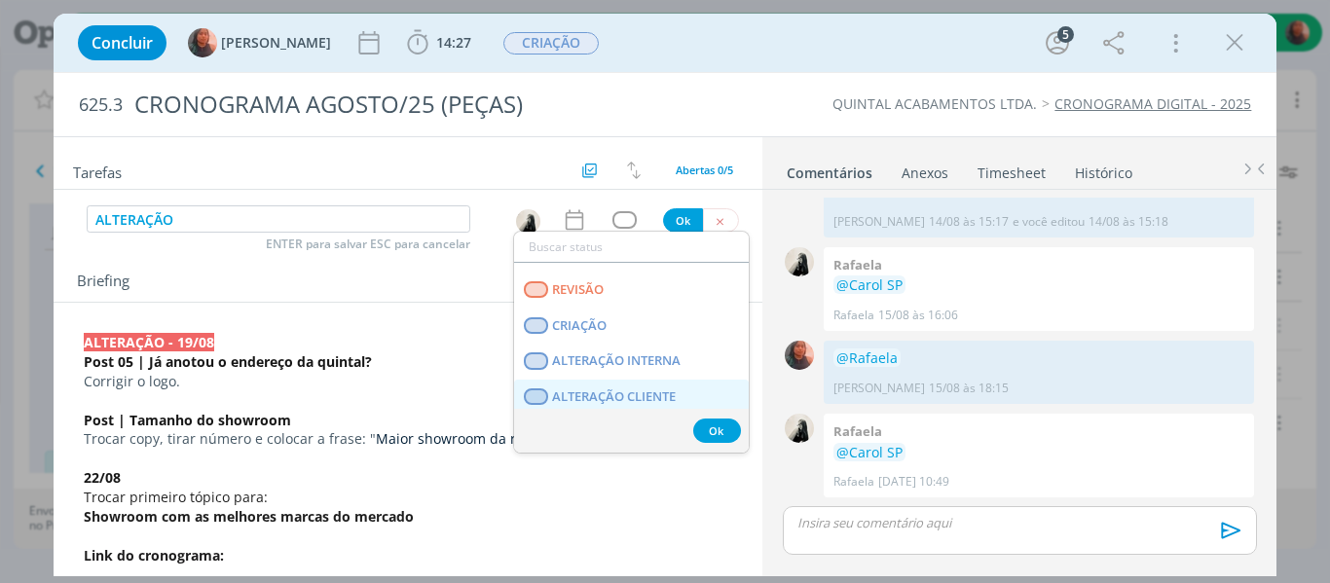
click at [632, 393] on span "ALTERAÇÃO CLIENTE" at bounding box center [614, 398] width 124 height 16
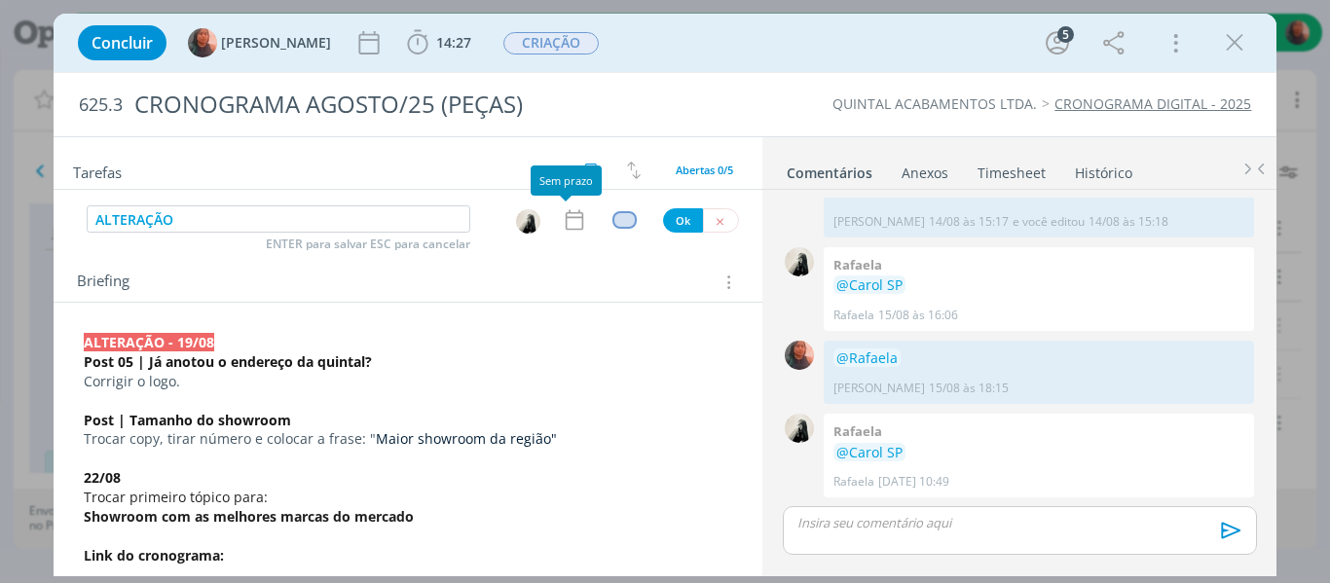
click at [570, 226] on icon "dialog" at bounding box center [574, 219] width 25 height 25
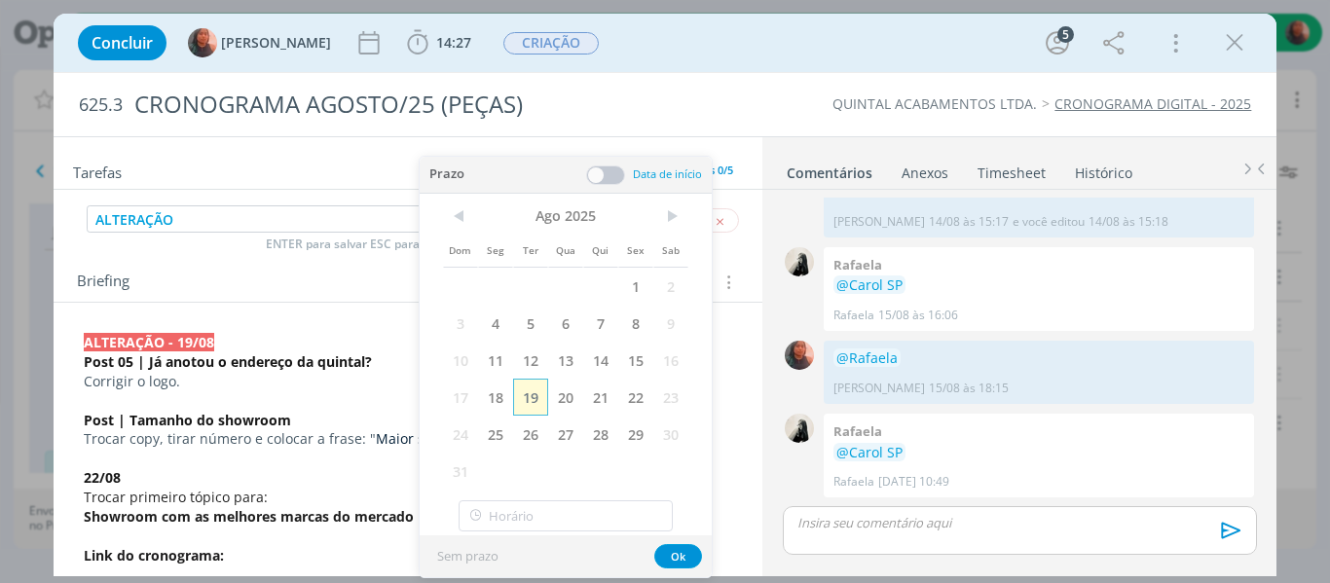
click at [532, 393] on span "19" at bounding box center [530, 397] width 35 height 37
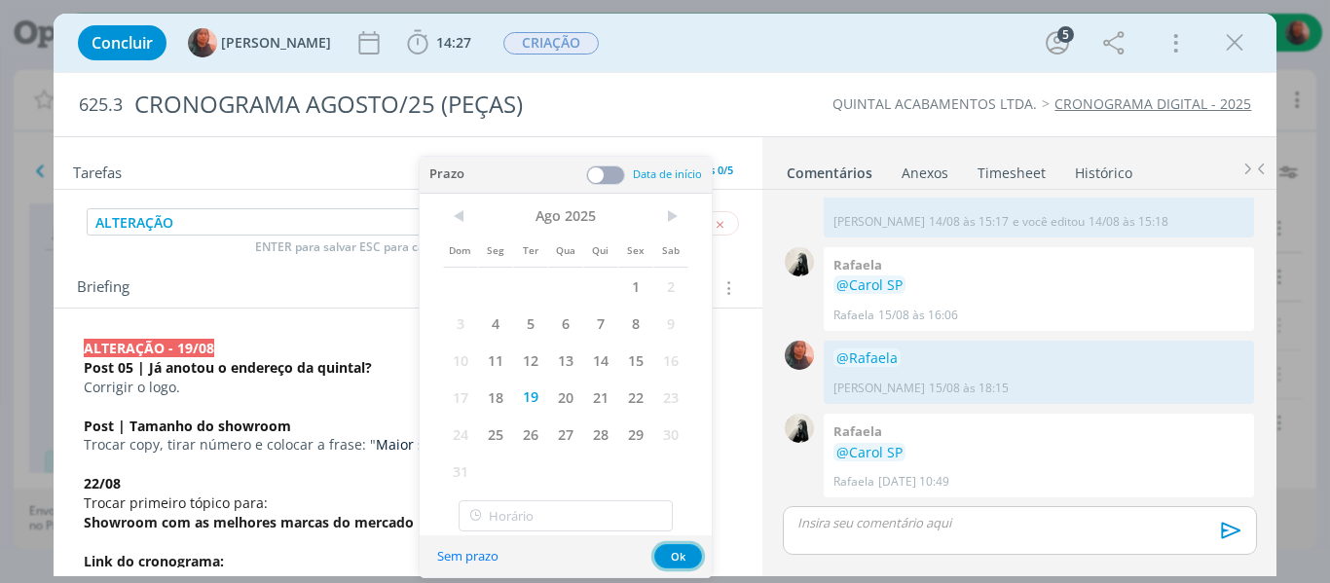
click at [686, 559] on button "Ok" at bounding box center [679, 556] width 48 height 24
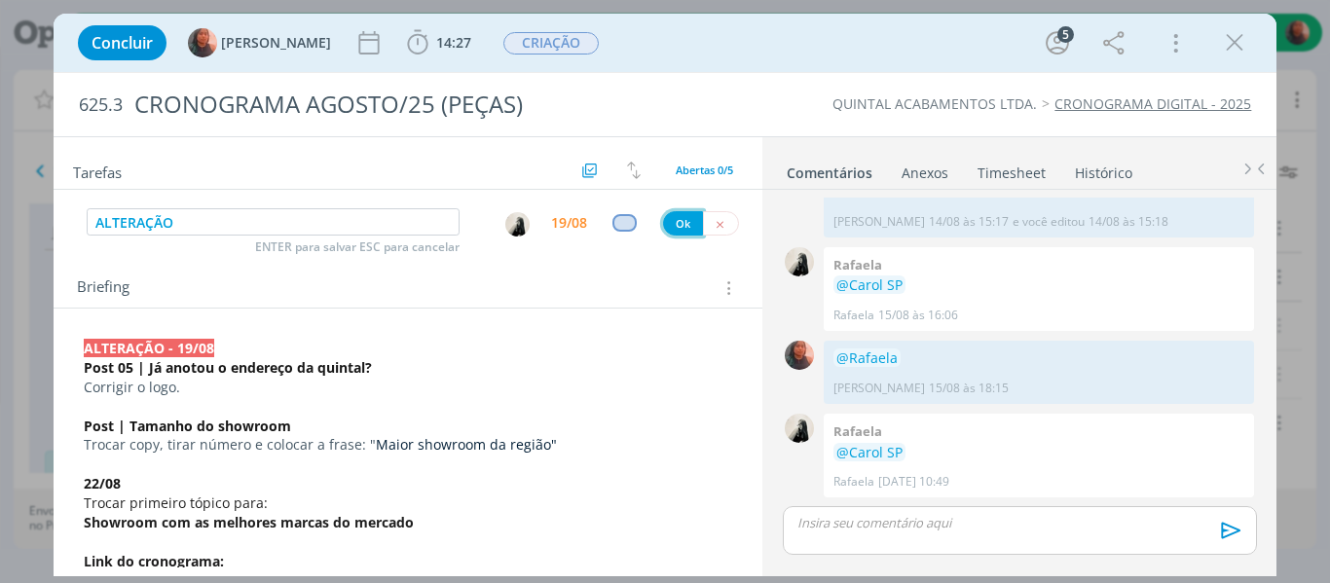
click at [683, 226] on button "Ok" at bounding box center [683, 223] width 40 height 24
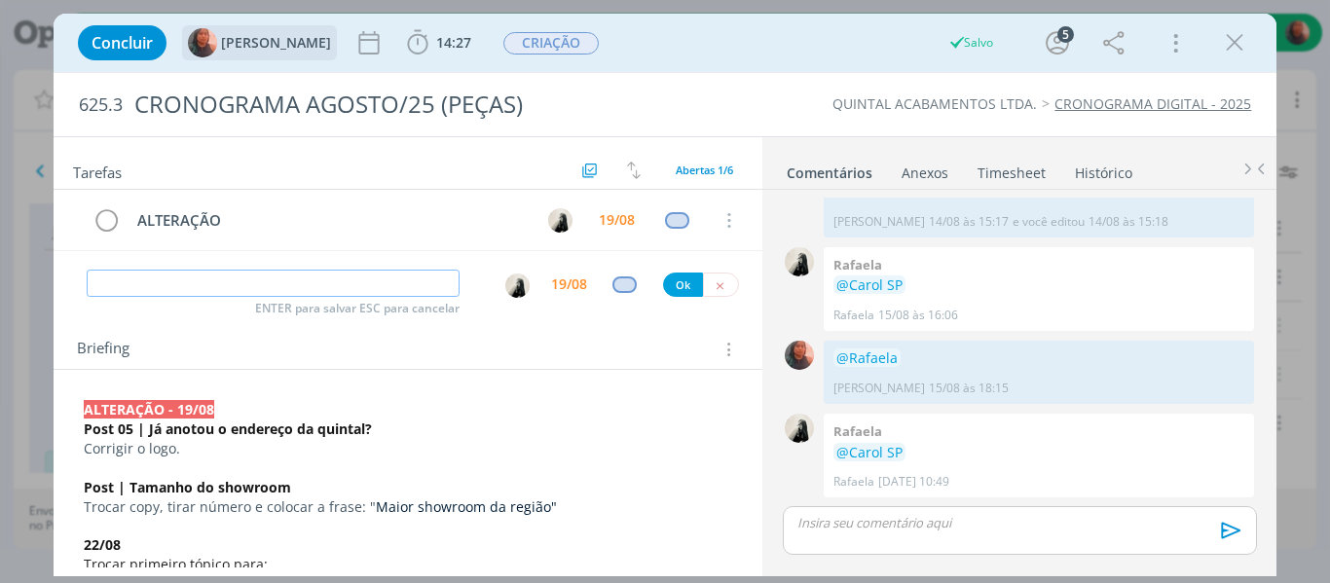
click at [239, 51] on div "[PERSON_NAME]" at bounding box center [259, 42] width 143 height 29
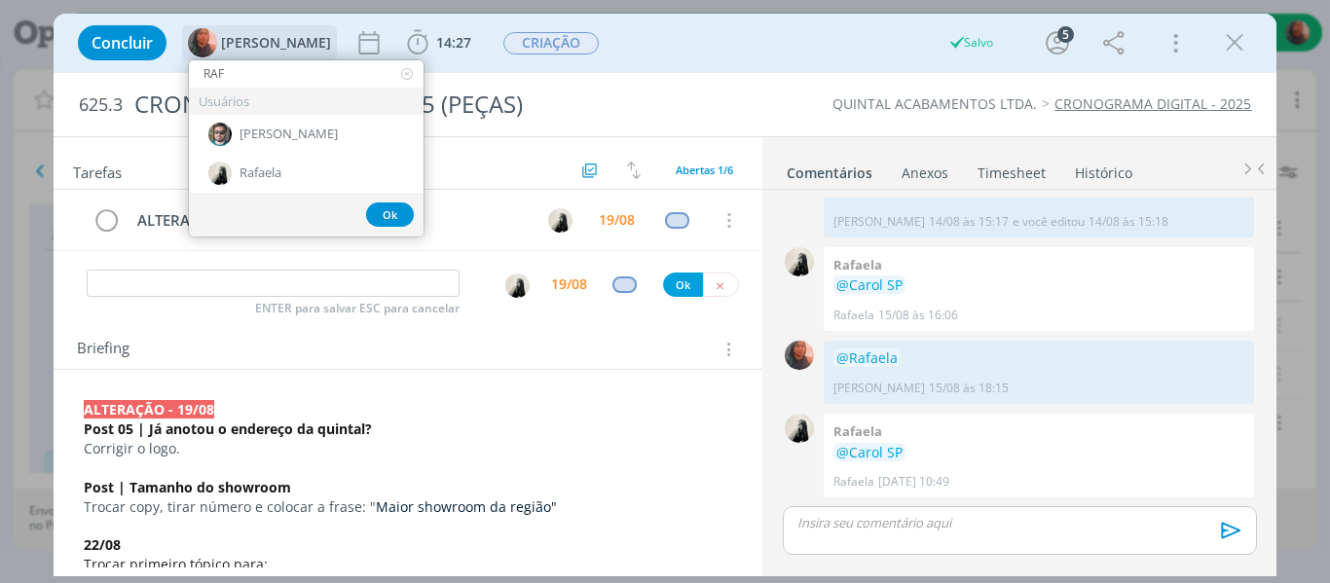
type input "RAFA"
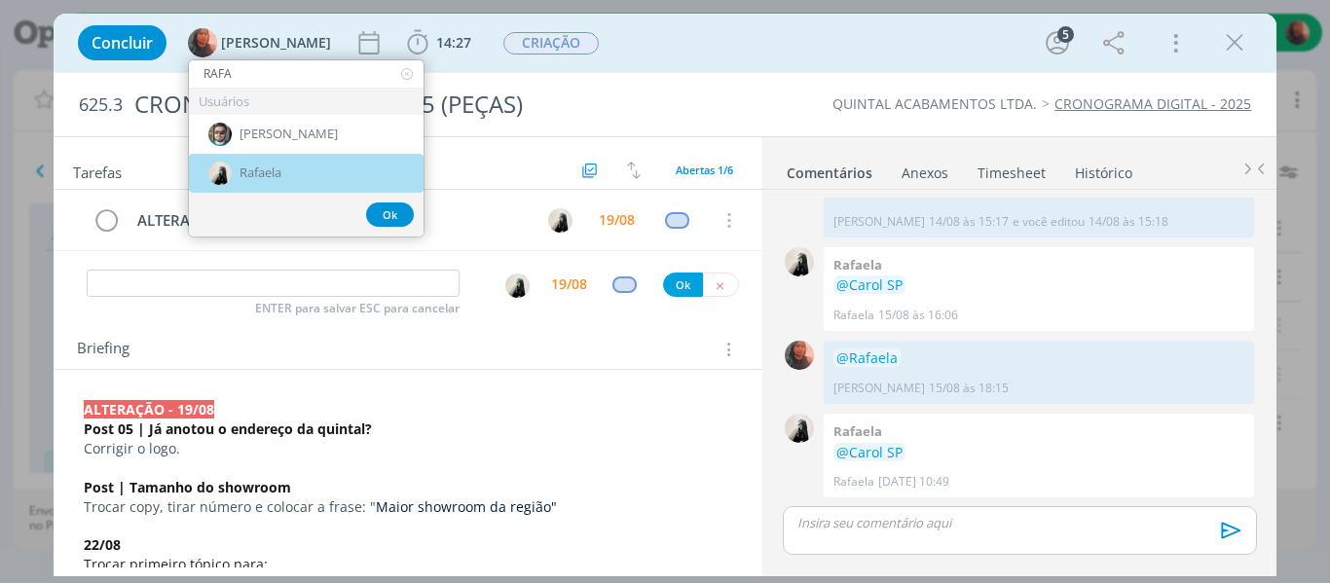
click at [306, 167] on div "Rafaela" at bounding box center [306, 173] width 235 height 39
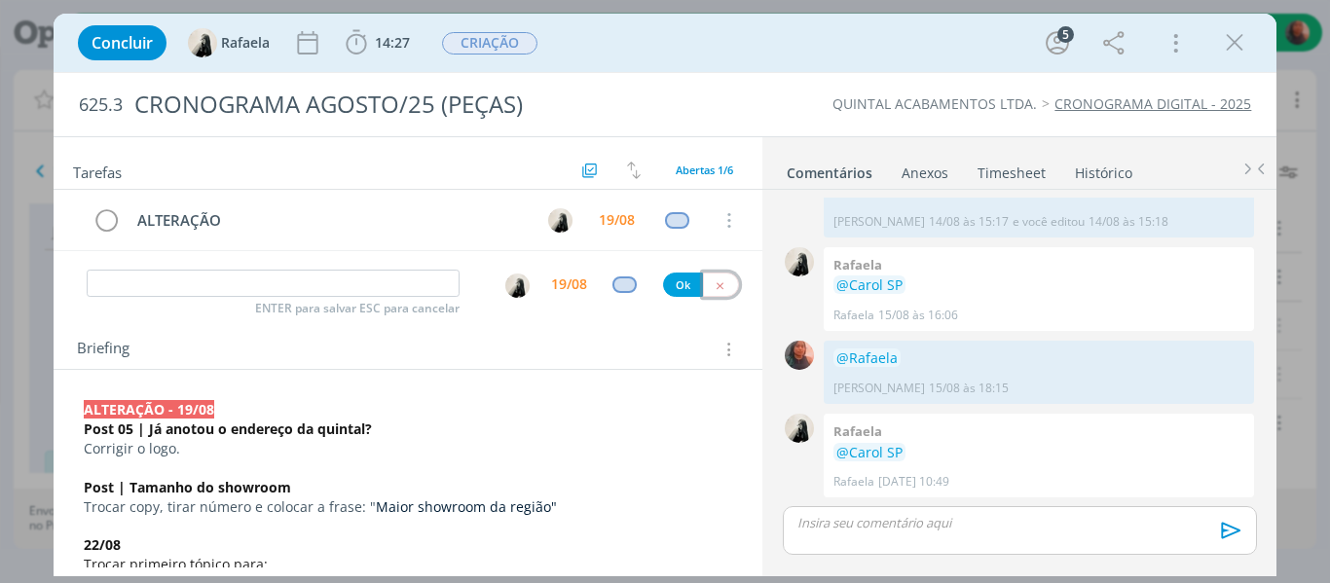
click at [714, 284] on icon "dialog" at bounding box center [720, 286] width 13 height 13
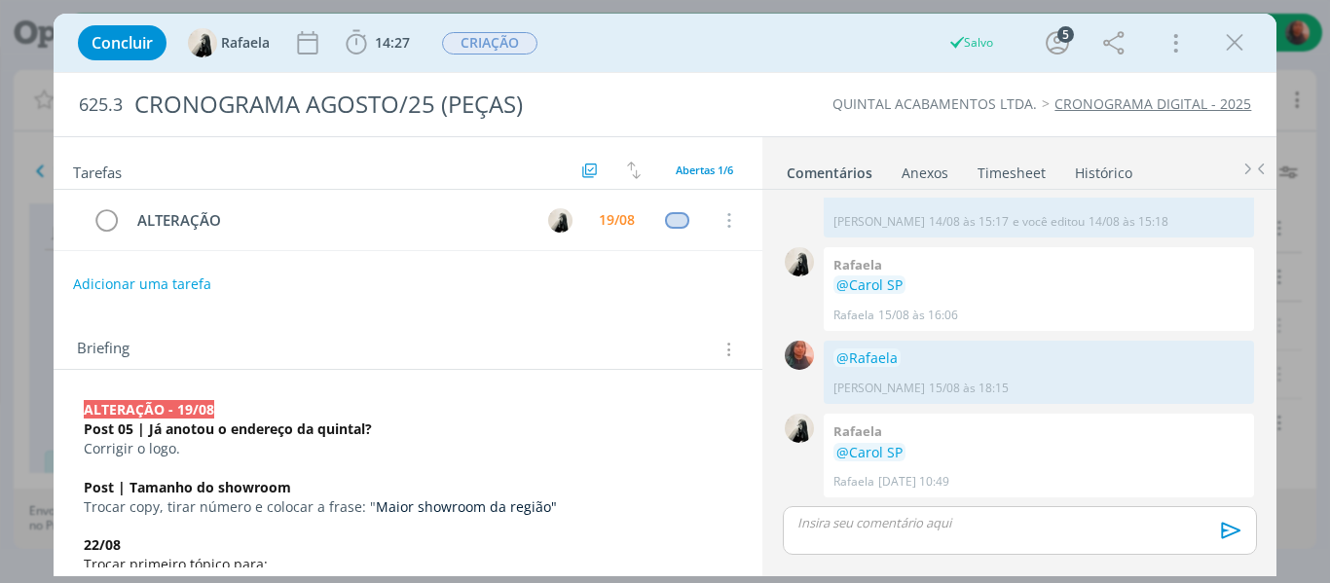
click at [899, 537] on div "dialog" at bounding box center [1019, 530] width 473 height 49
click at [0, 0] on button "dialog" at bounding box center [0, 0] width 0 height 0
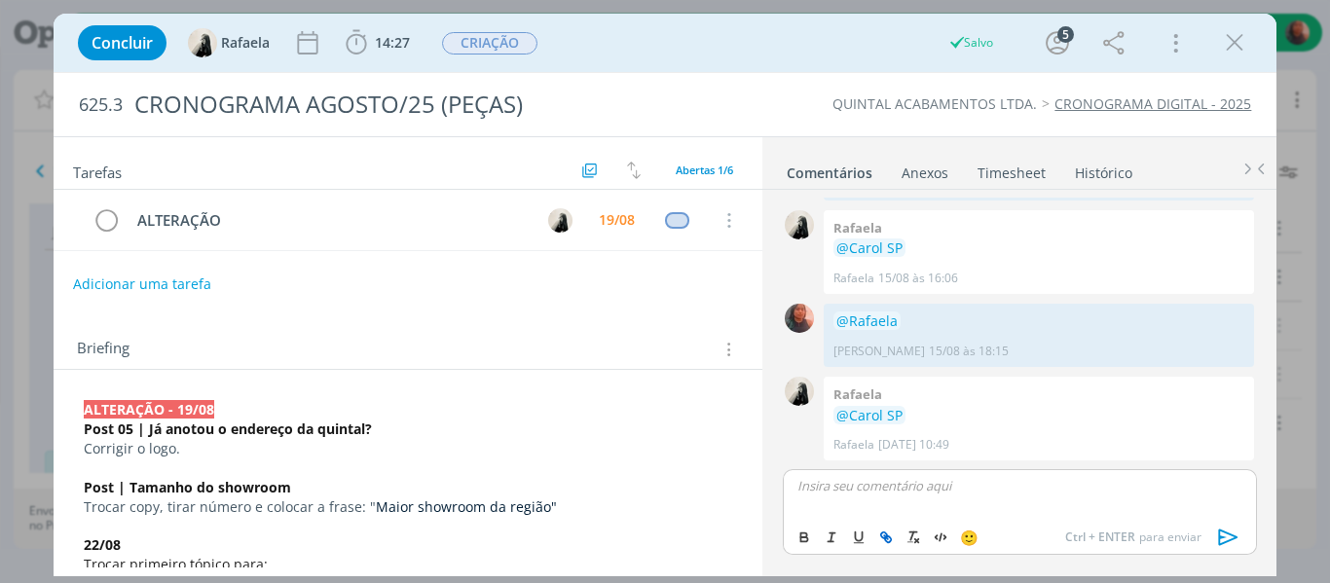
scroll to position [639, 0]
click at [897, 497] on div "dialog" at bounding box center [1019, 493] width 473 height 49
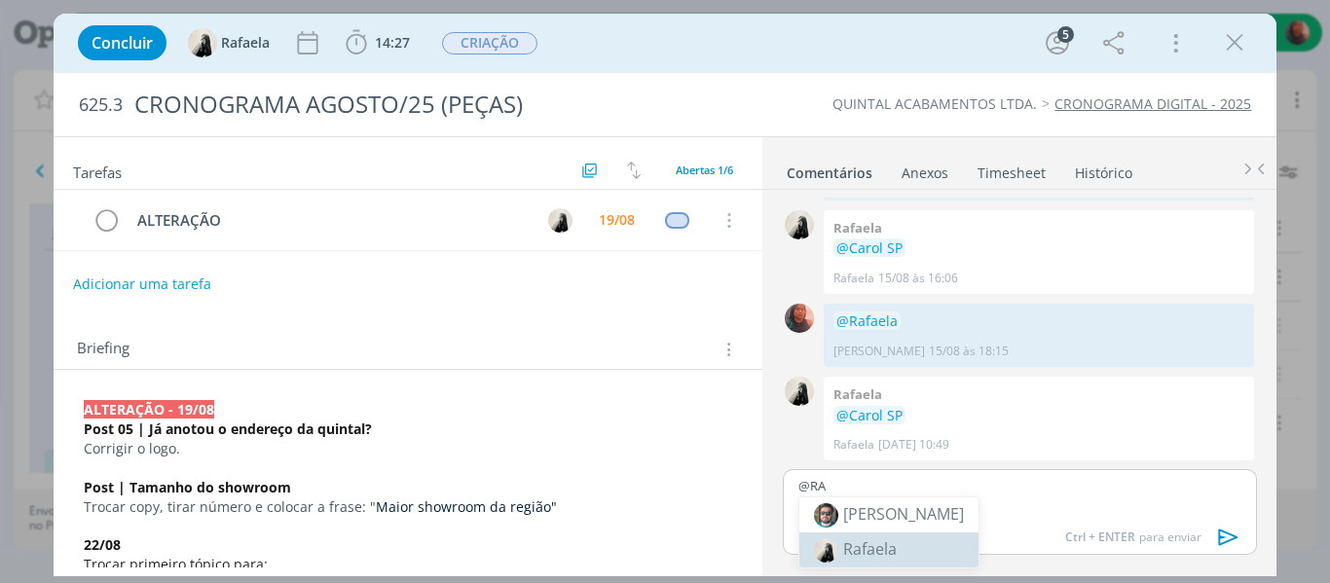
click at [882, 544] on span "Rafaela" at bounding box center [870, 549] width 54 height 21
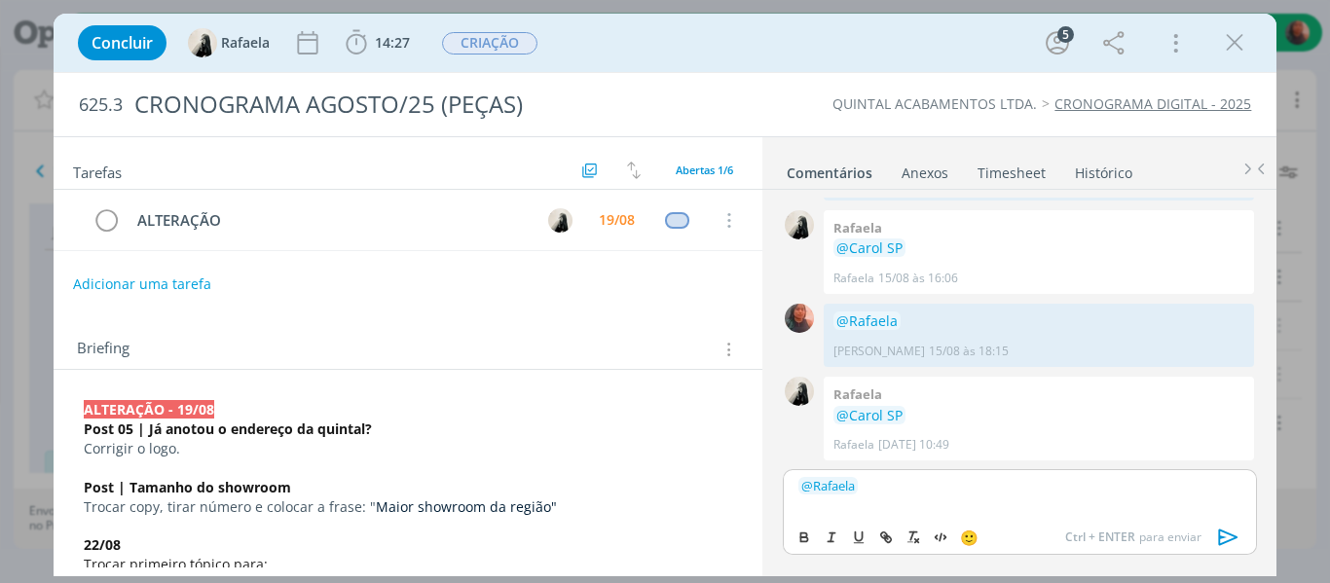
click at [1230, 524] on icon "dialog" at bounding box center [1229, 537] width 29 height 29
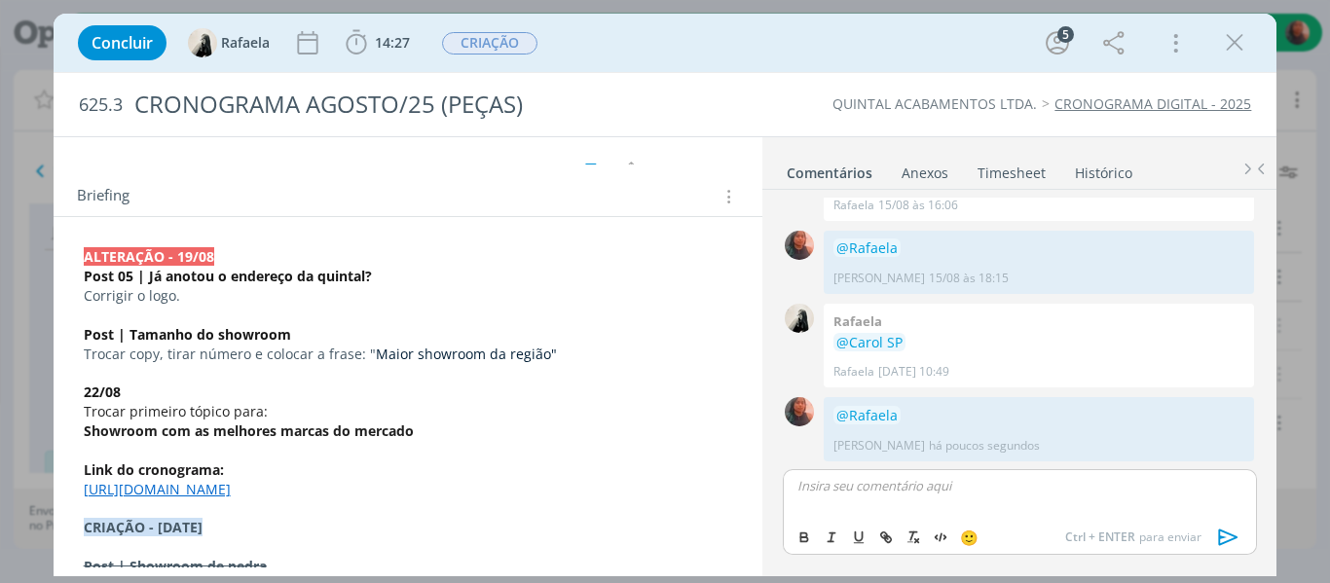
scroll to position [195, 0]
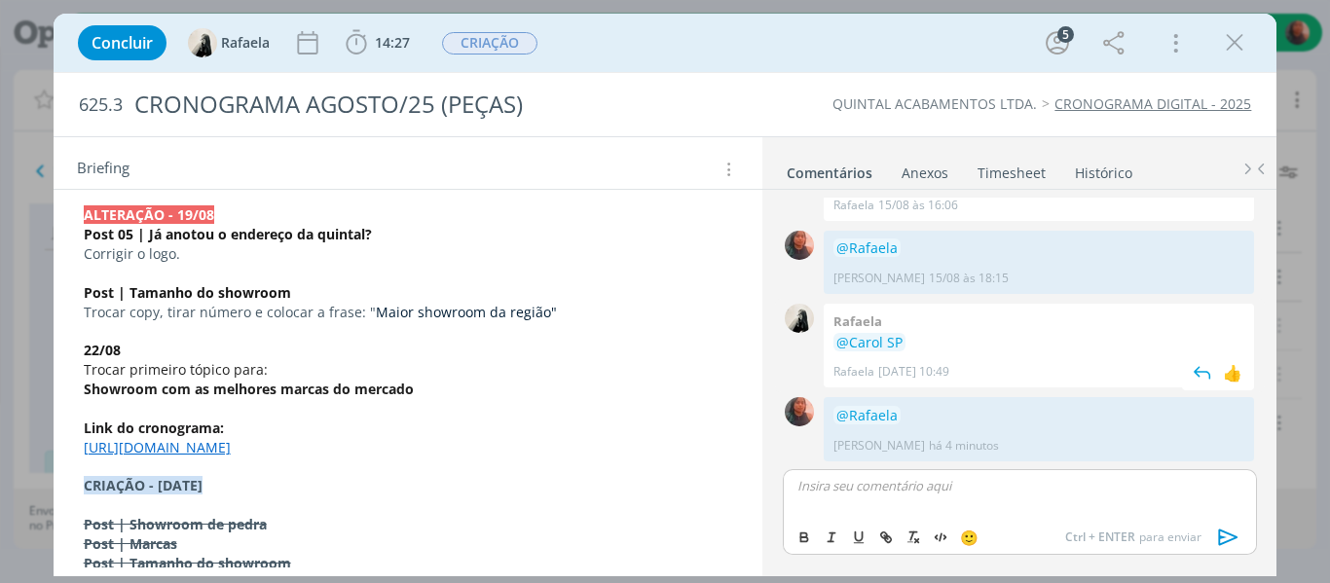
click at [312, 256] on p "Corrigir o logo." at bounding box center [409, 253] width 650 height 19
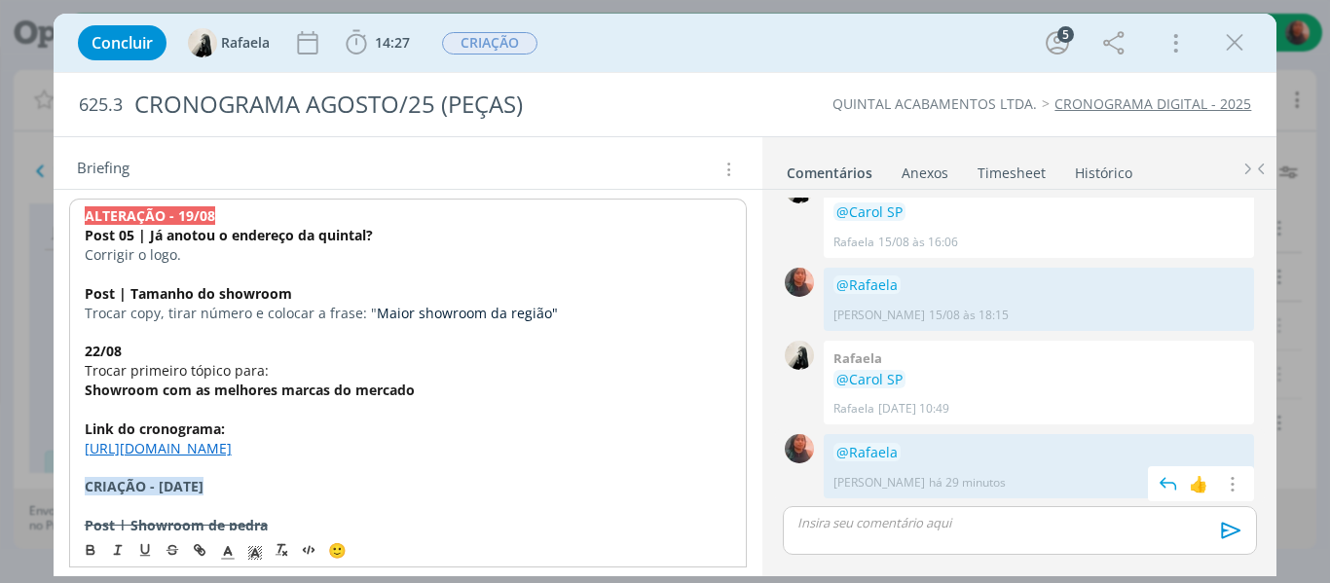
scroll to position [675, 0]
click at [1030, 437] on div "@[PERSON_NAME] SP há 29 minutos 👍 Editar Excluir" at bounding box center [1039, 465] width 430 height 63
